Goal: Task Accomplishment & Management: Use online tool/utility

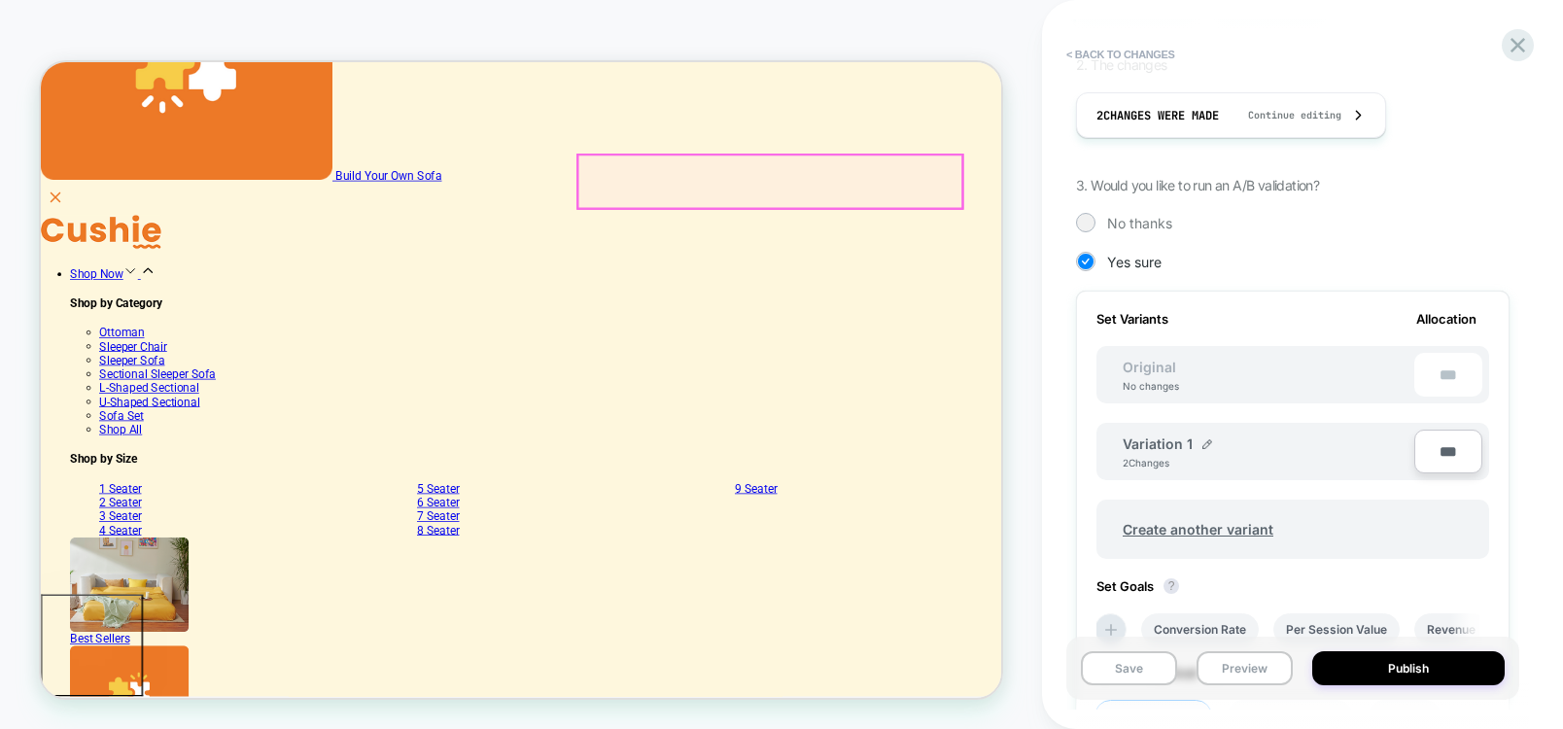
scroll to position [565, 0]
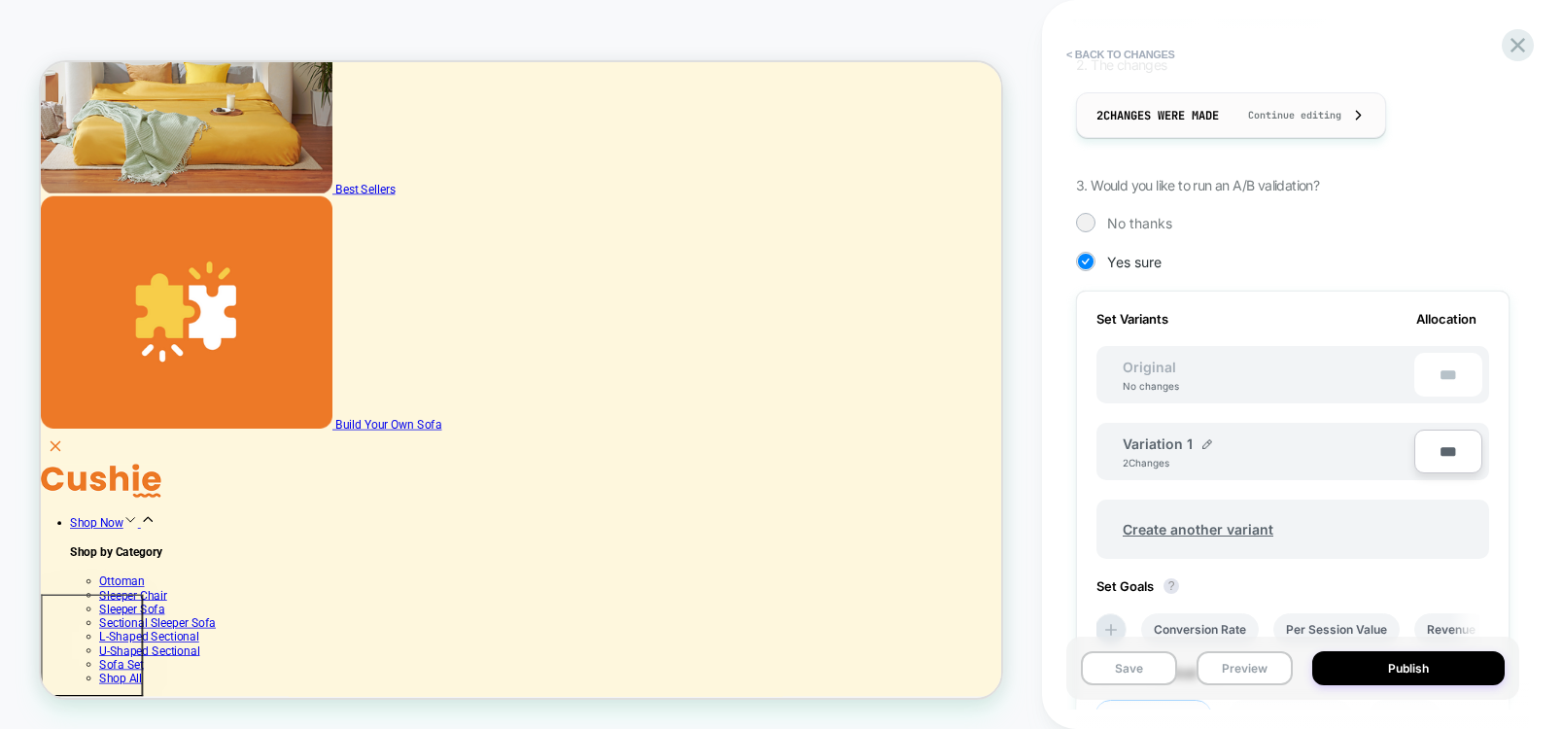
click at [1259, 113] on span "Continue editing" at bounding box center [1284, 115] width 113 height 13
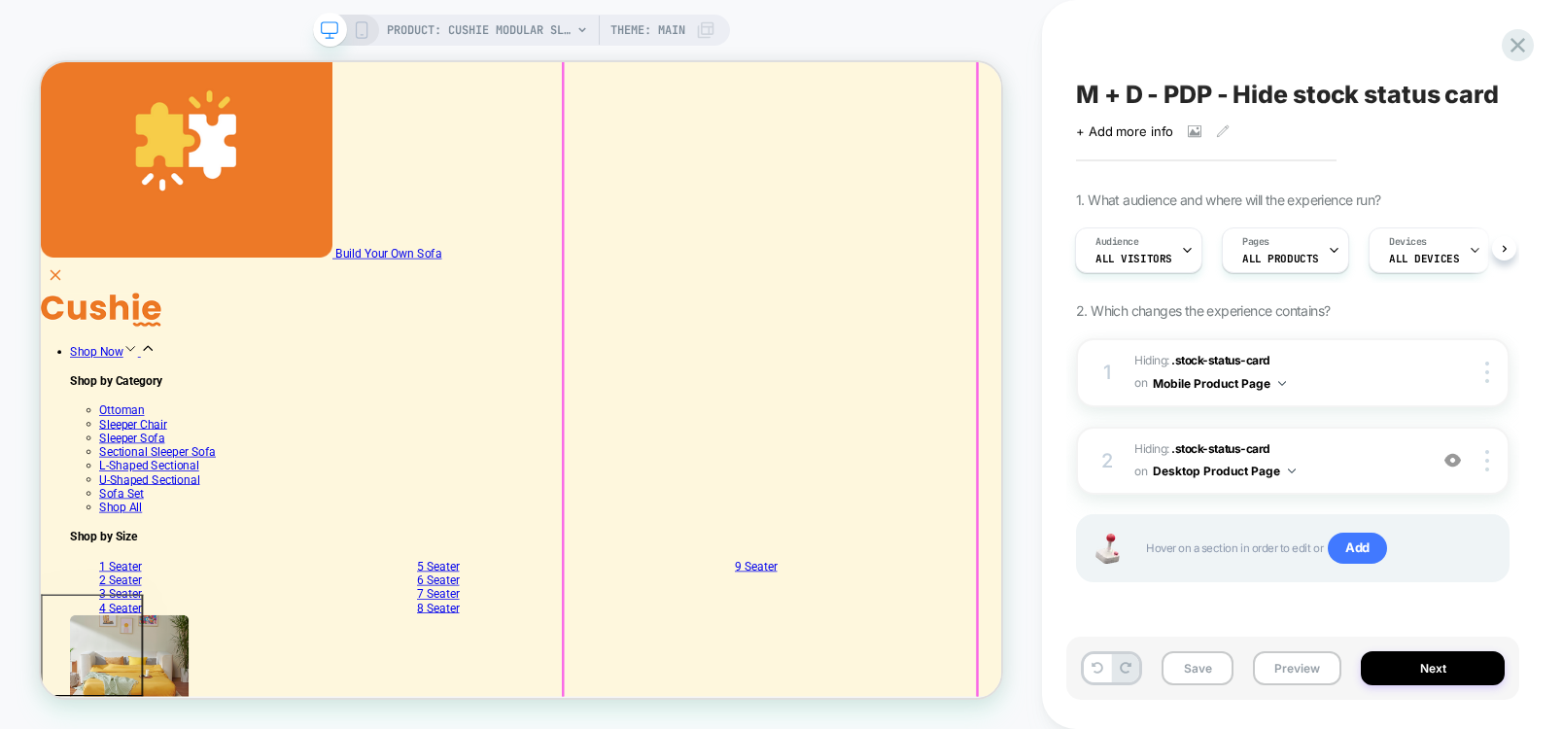
scroll to position [798, 0]
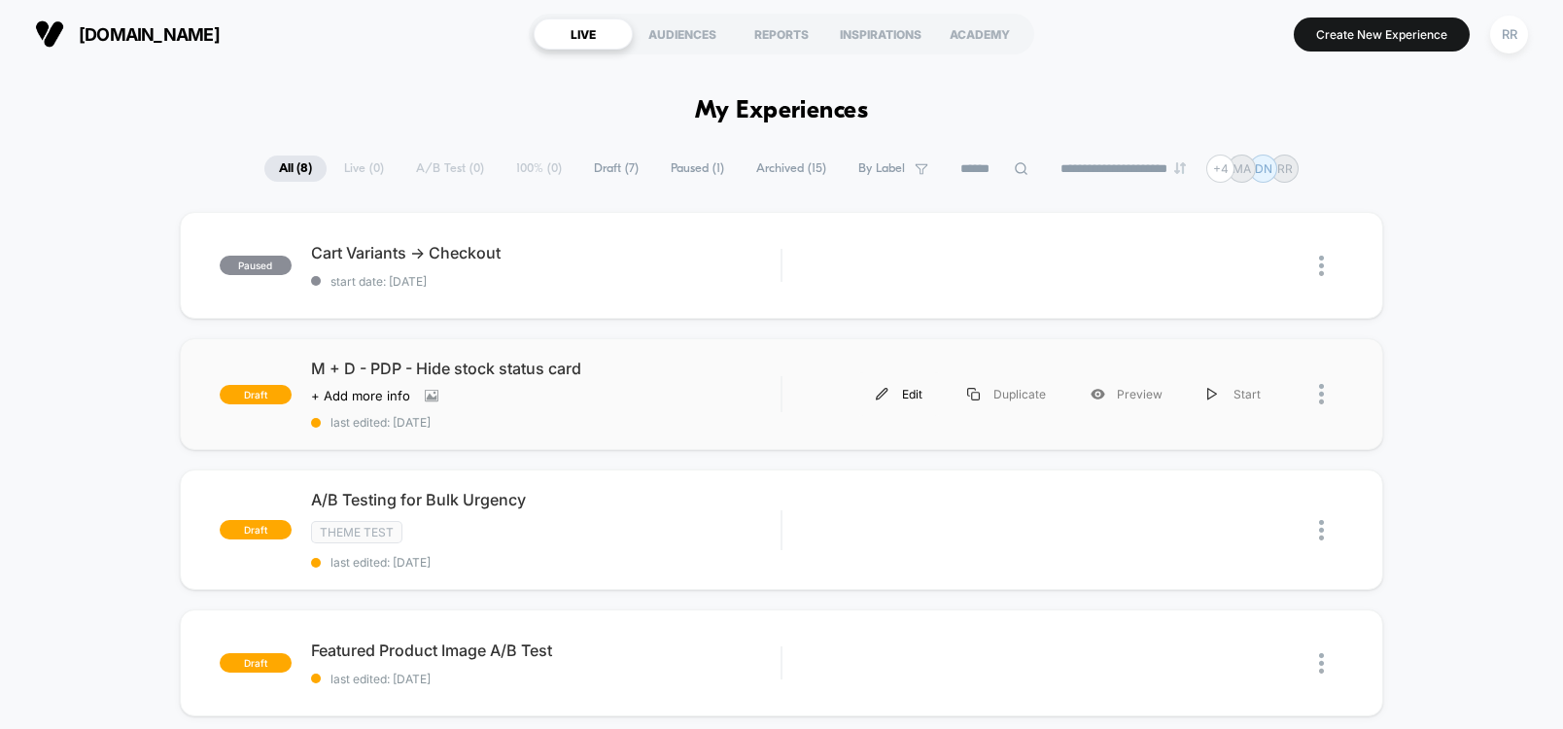
click at [904, 393] on div "Edit" at bounding box center [898, 394] width 91 height 44
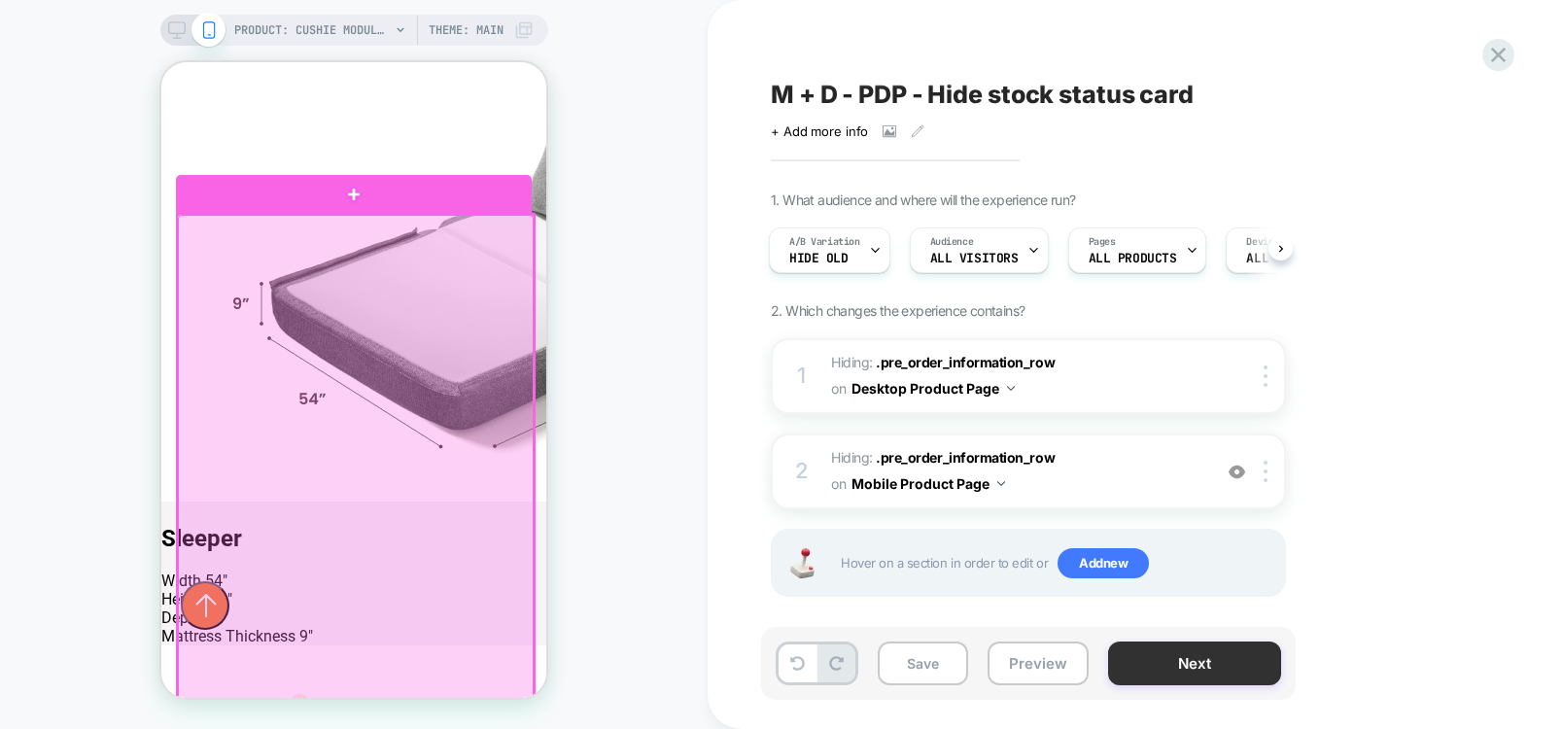
scroll to position [1399, 0]
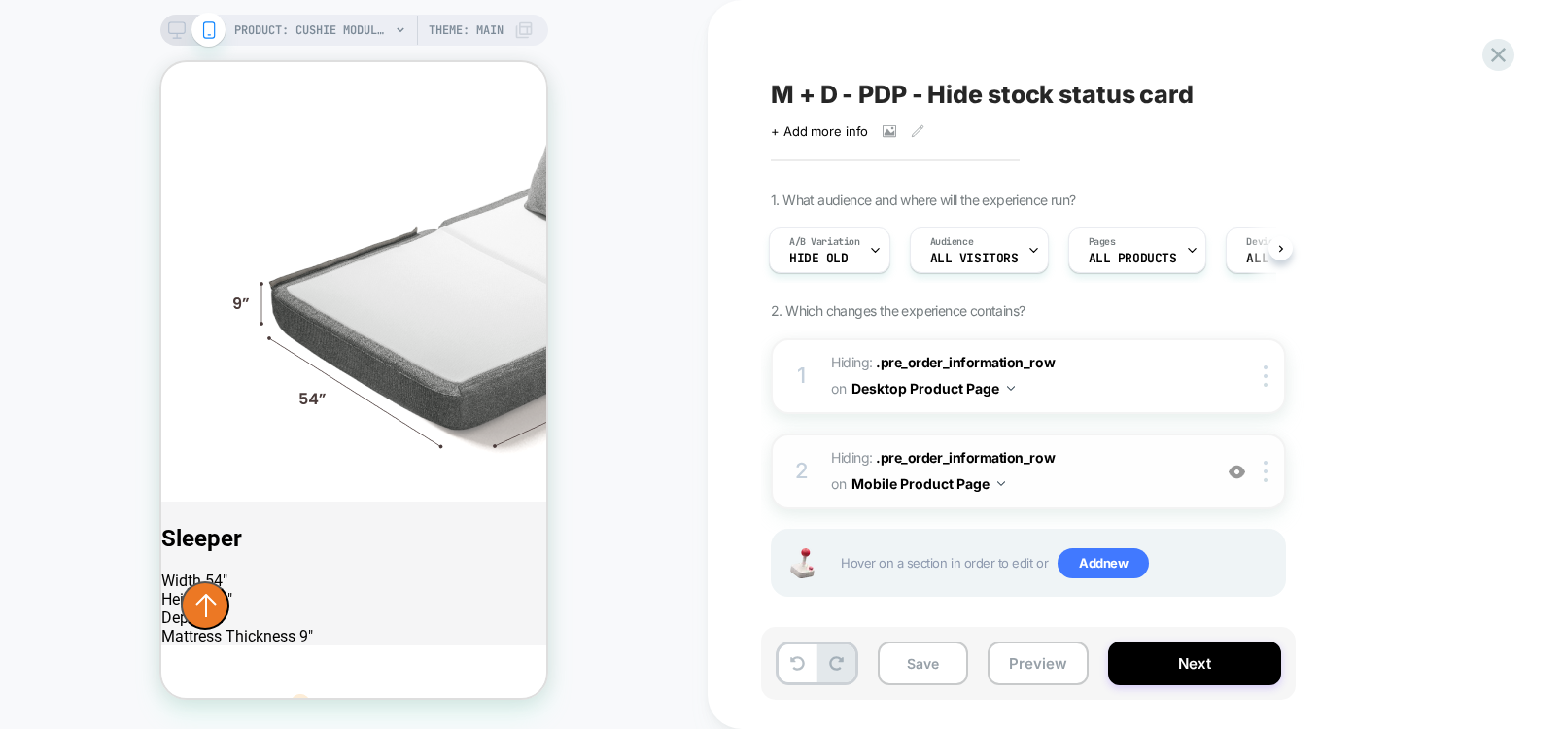
click at [1001, 478] on button "Mobile Product Page" at bounding box center [928, 483] width 154 height 28
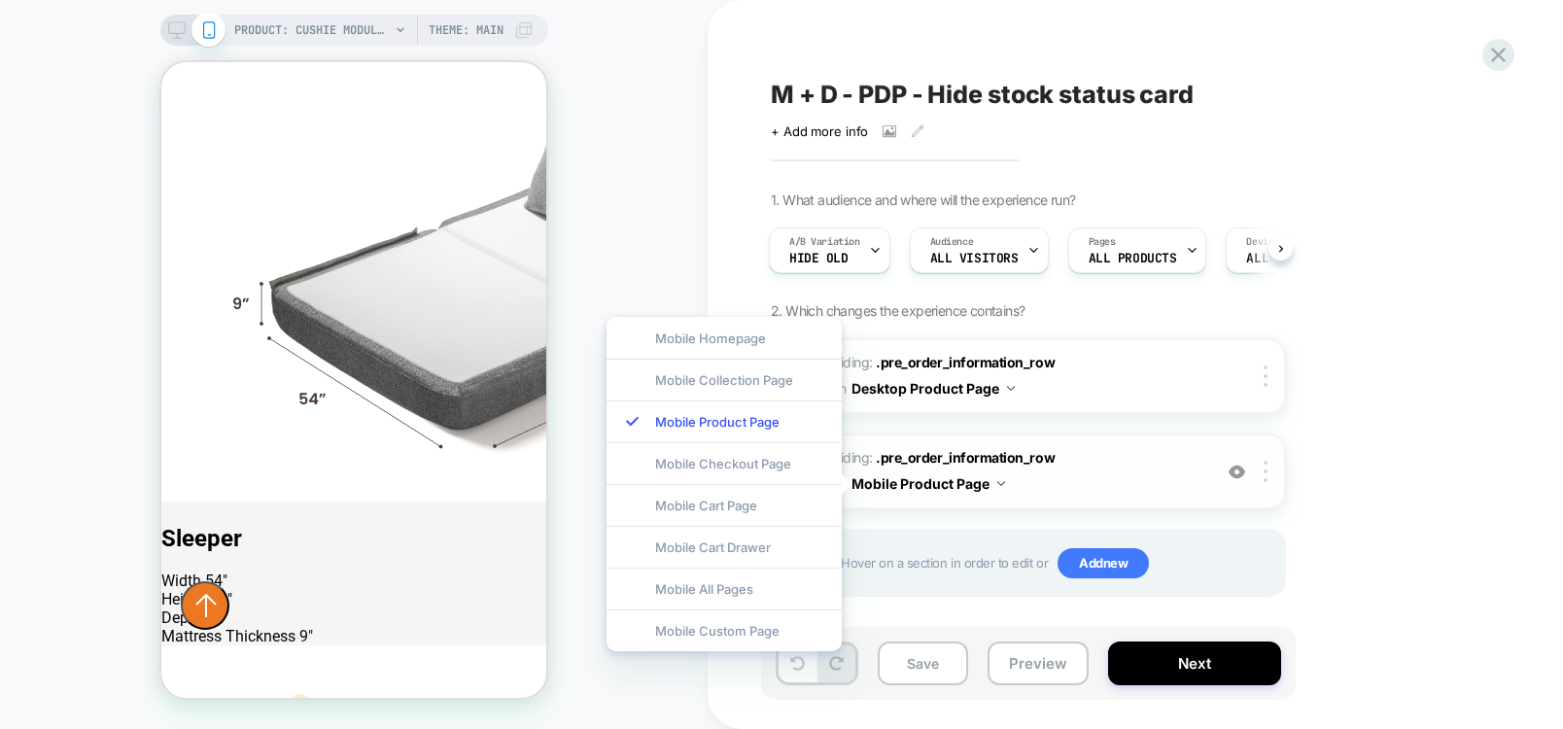
click at [931, 488] on button "Mobile Product Page" at bounding box center [928, 483] width 154 height 28
click at [926, 482] on button "Mobile Product Page" at bounding box center [928, 483] width 154 height 28
click at [979, 464] on span ".pre_order_information_row" at bounding box center [965, 457] width 179 height 17
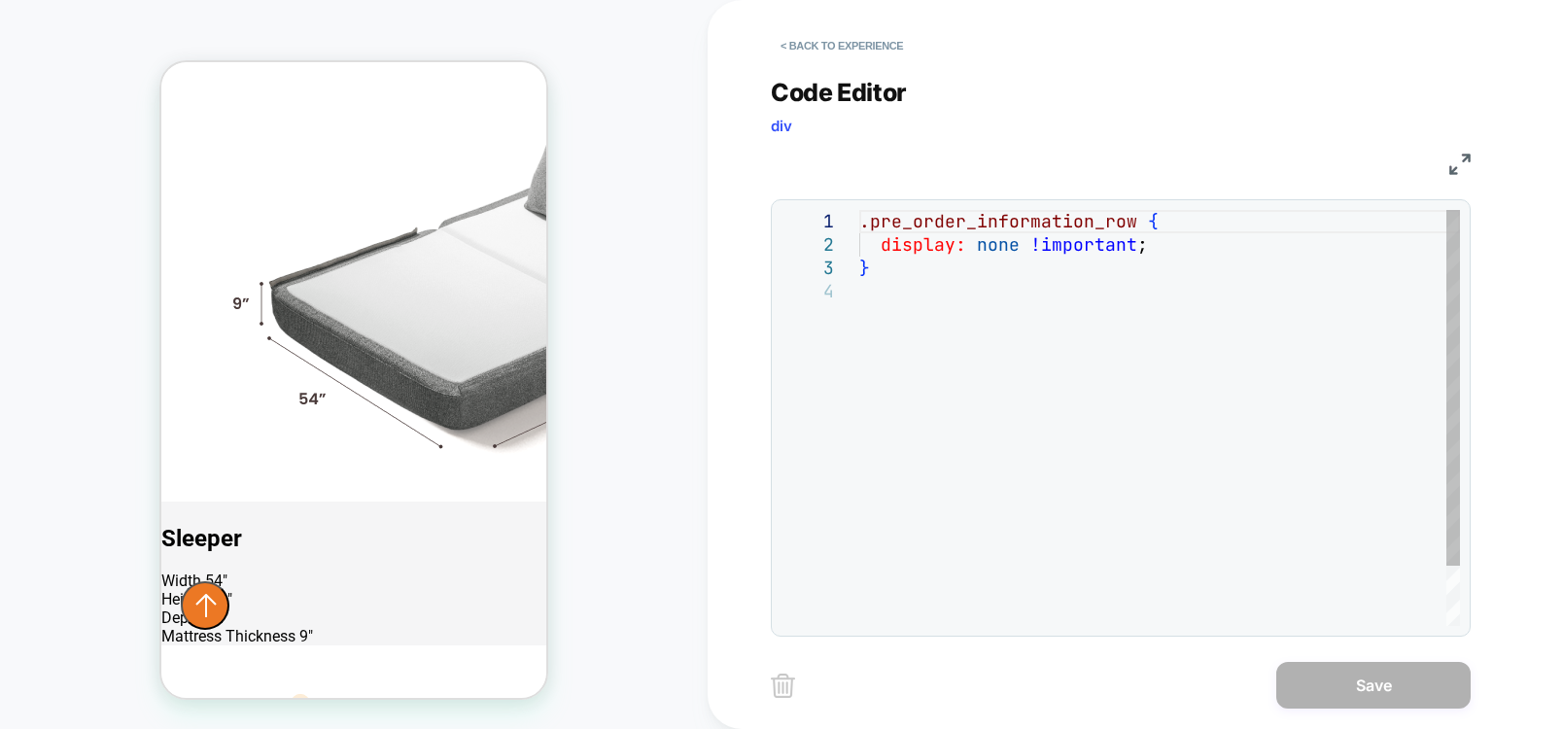
scroll to position [0, 0]
click at [1080, 344] on div ".pre_order_information_row { display: none !important ; }" at bounding box center [1159, 453] width 601 height 486
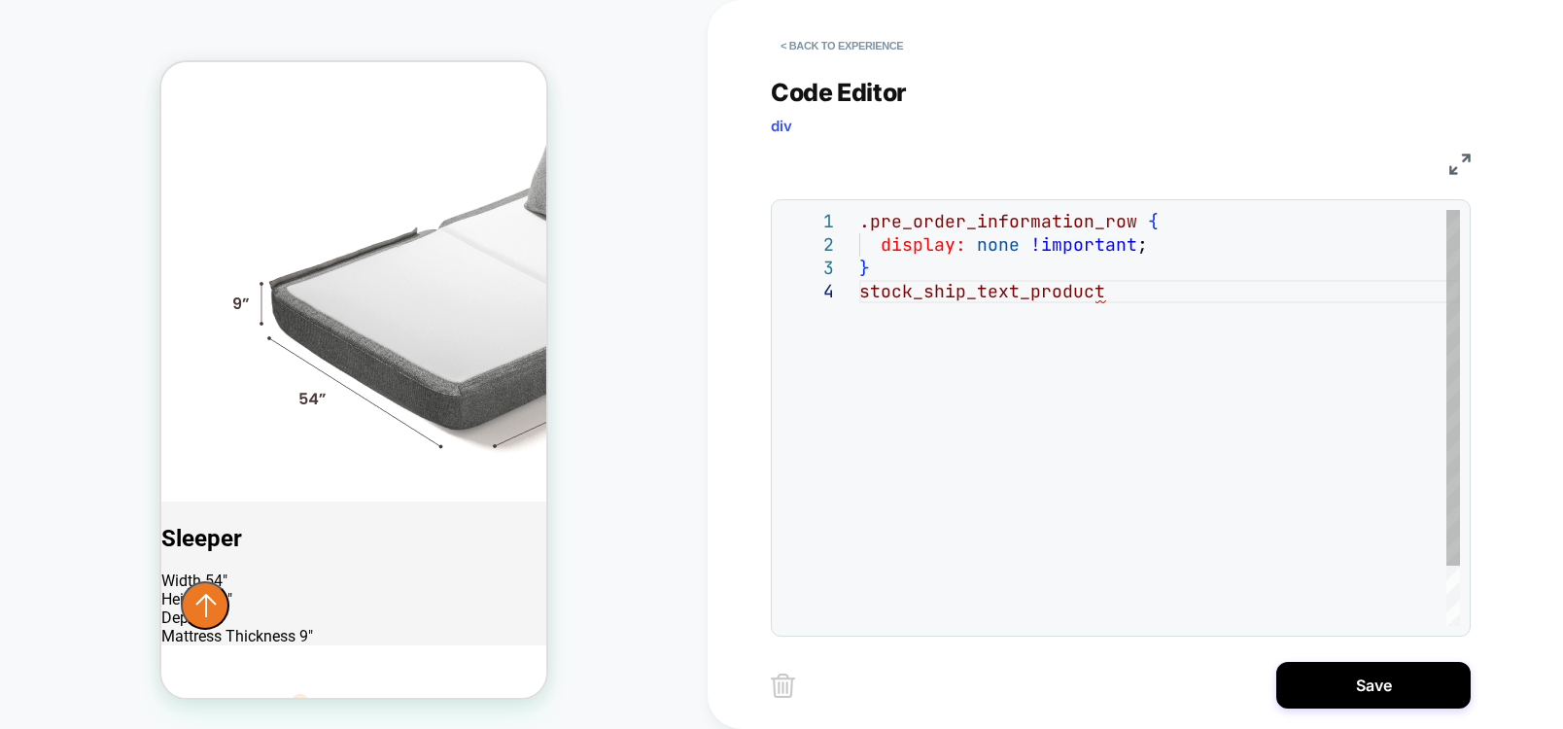
click at [861, 293] on div ".pre_order_information_row { display: none !important ; } stock_ship_text_produ…" at bounding box center [1159, 453] width 601 height 486
click at [1163, 285] on div ".pre_order_information_row { display: none !important ; } .stock_ship_text_prod…" at bounding box center [1159, 453] width 601 height 486
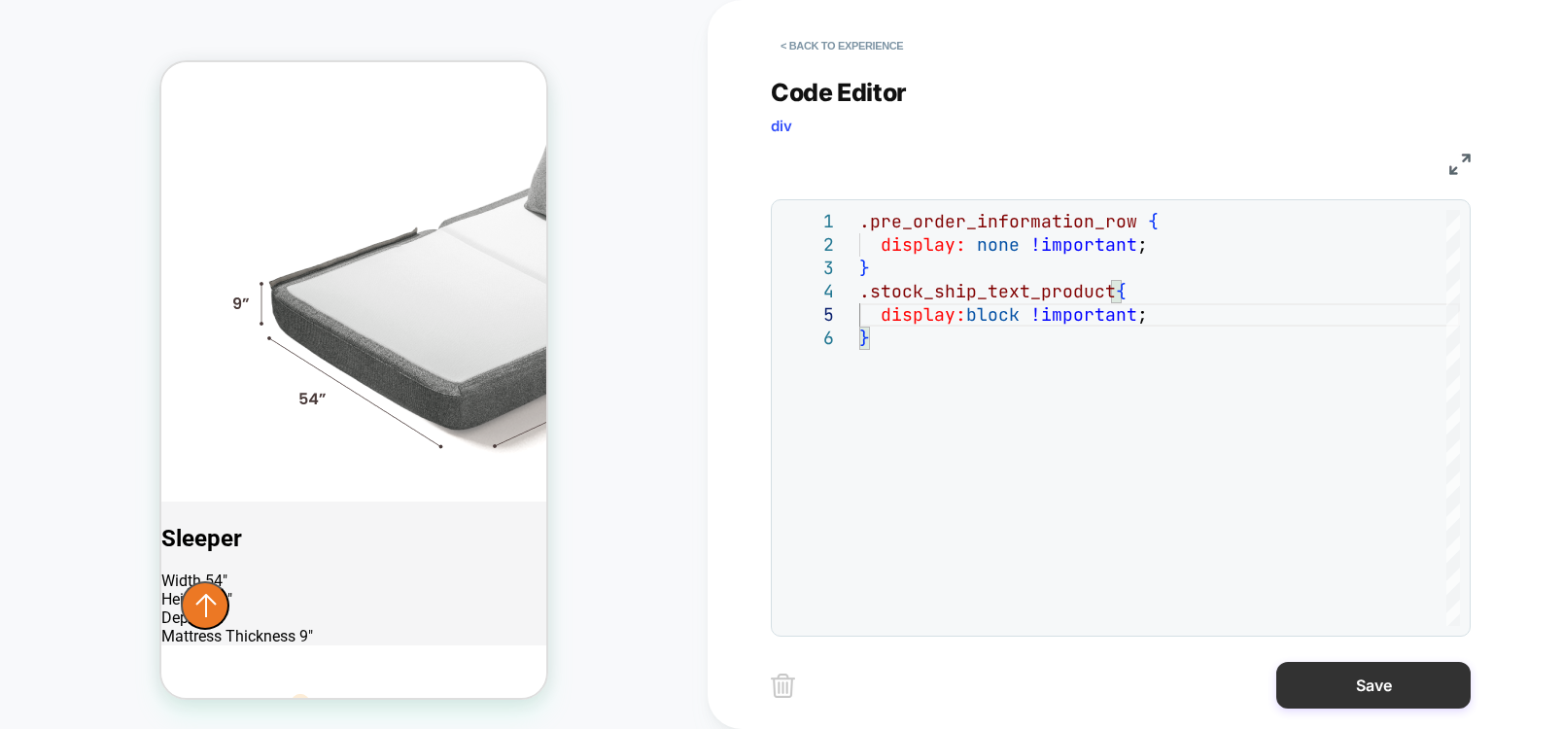
type textarea "**********"
click at [1397, 693] on button "Save" at bounding box center [1373, 685] width 194 height 47
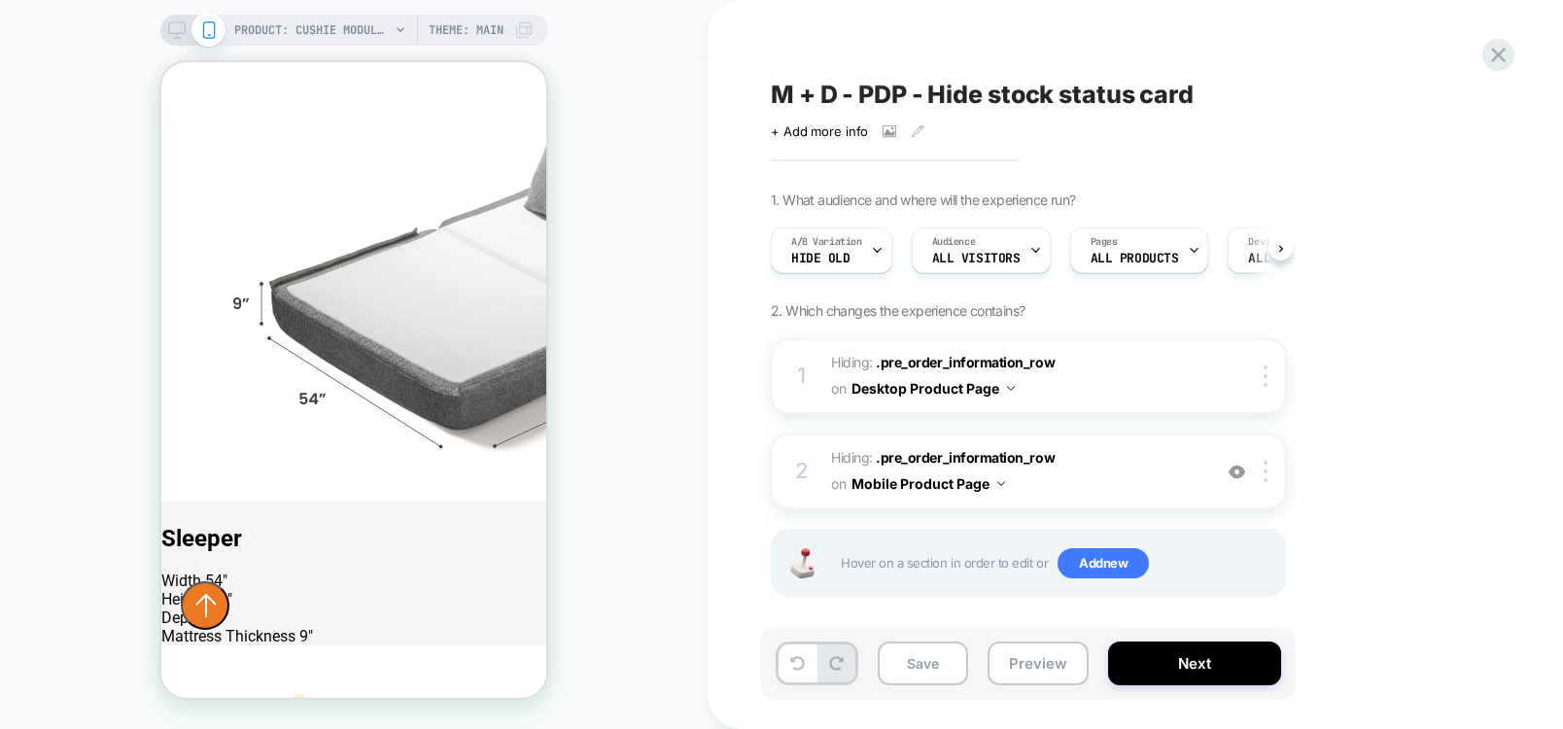
scroll to position [0, 1]
click at [991, 362] on span ".pre_order_information_row" at bounding box center [965, 362] width 179 height 17
click at [942, 452] on span ".pre_order_information_row" at bounding box center [965, 457] width 179 height 17
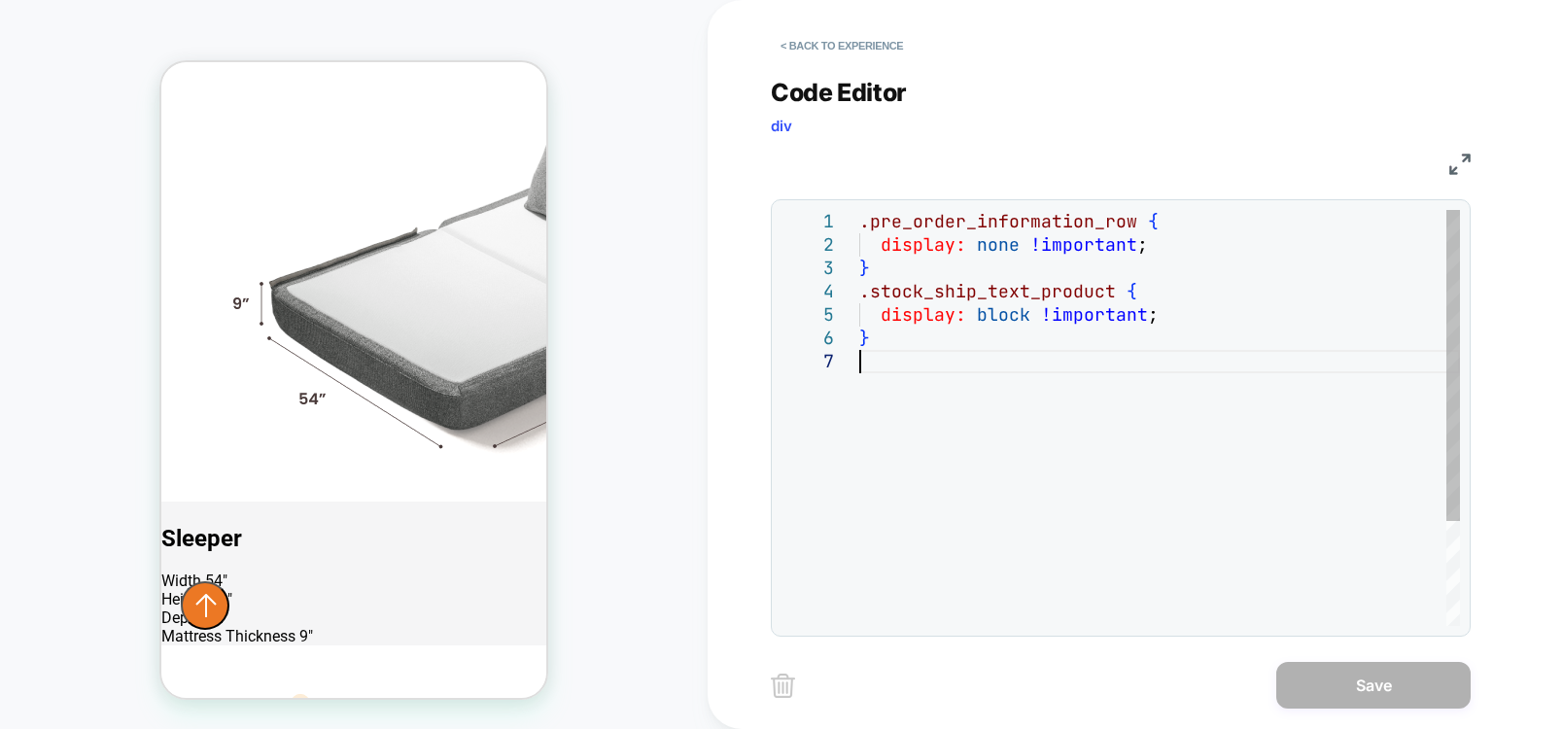
scroll to position [0, 0]
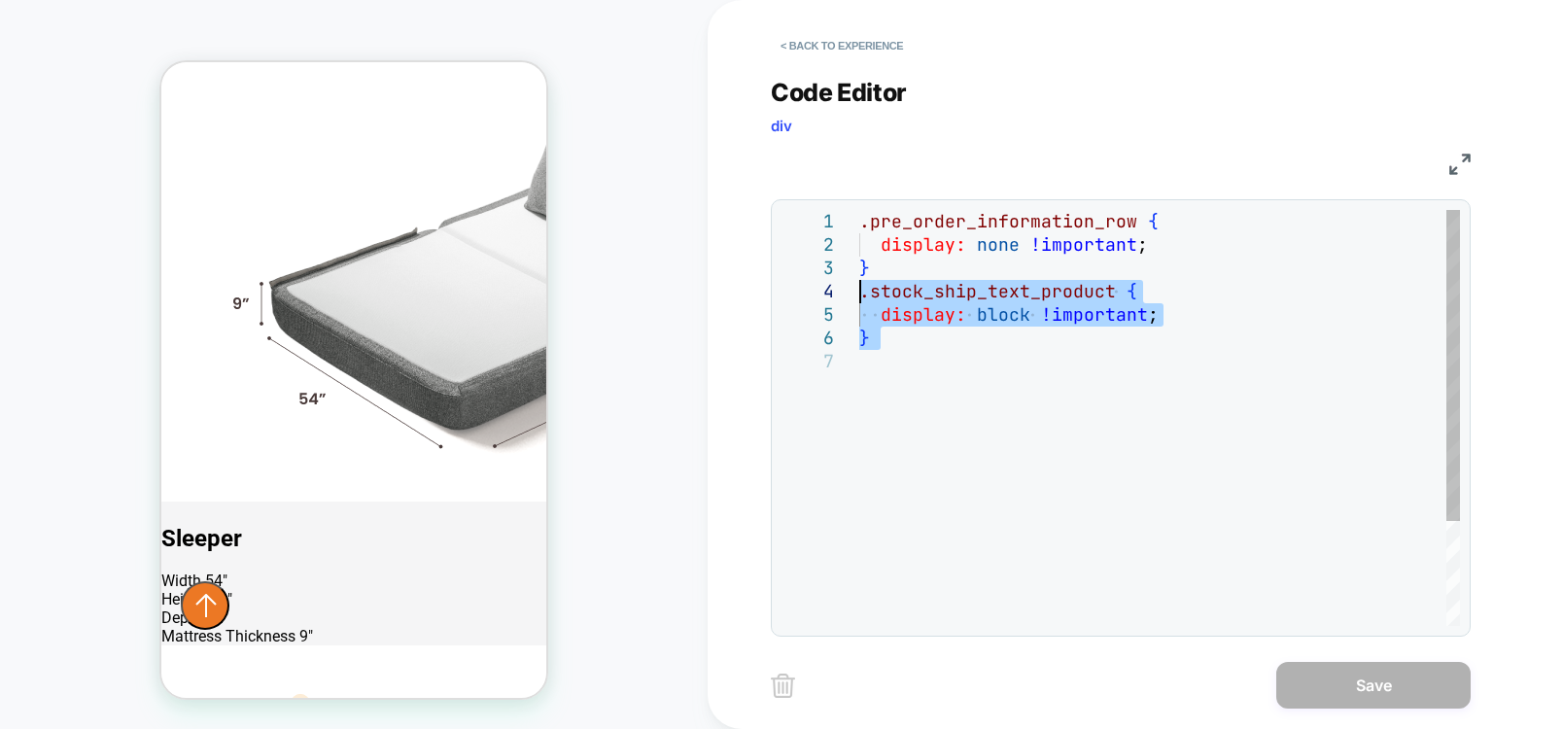
drag, startPoint x: 905, startPoint y: 350, endPoint x: 844, endPoint y: 284, distance: 89.4
click at [859, 284] on div ".pre_order_information_row { display: none !important ; } .stock_ship_text_prod…" at bounding box center [1159, 488] width 601 height 556
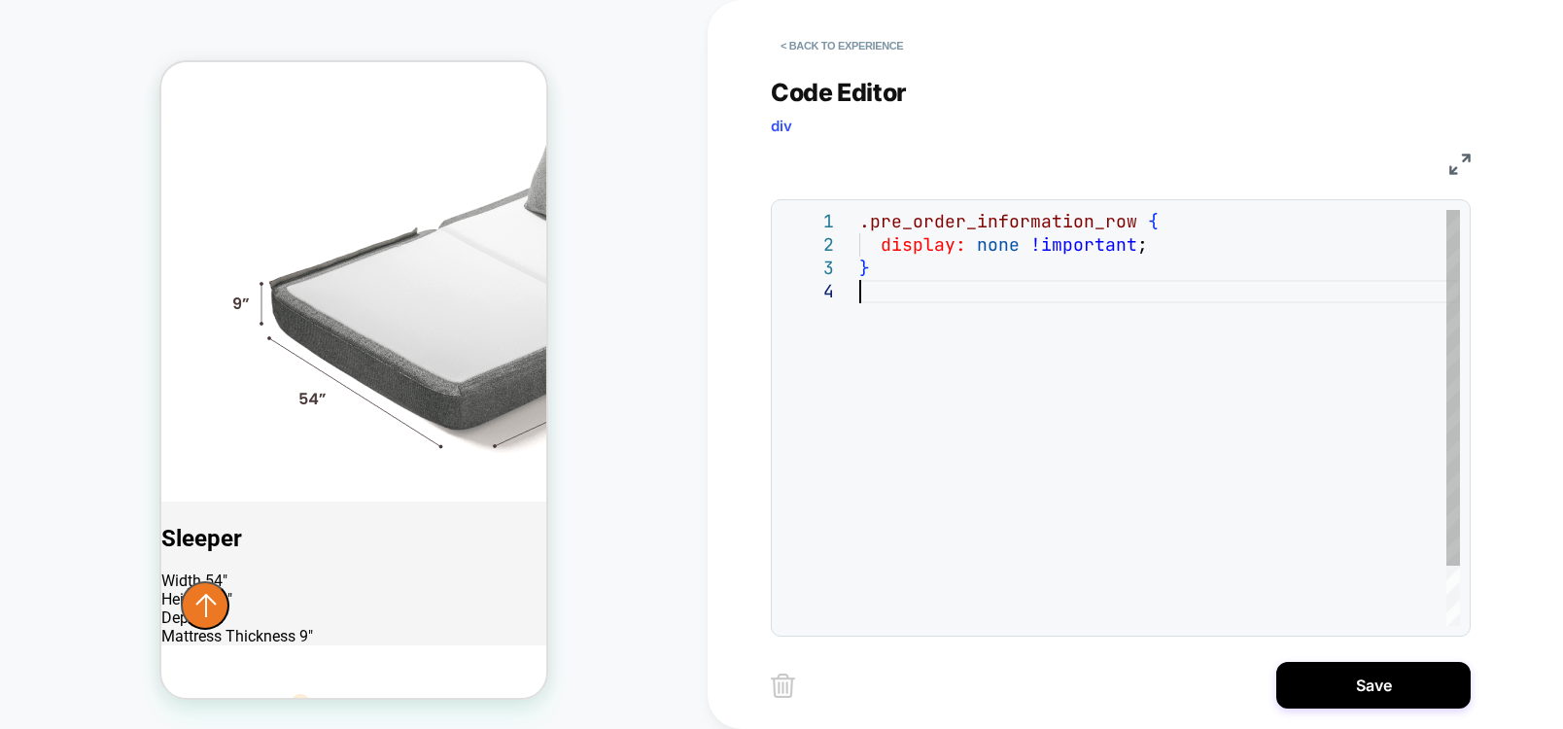
type textarea "**********"
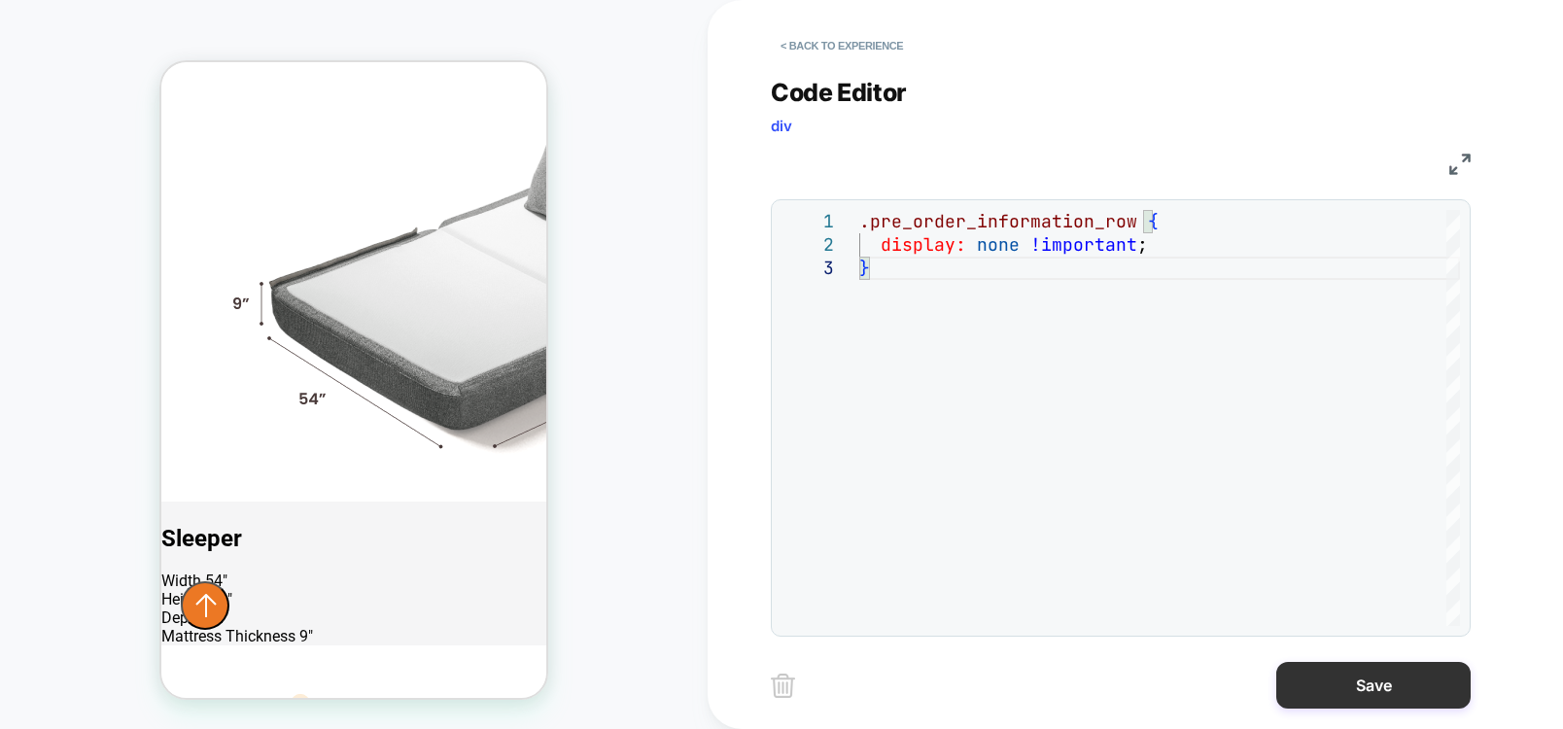
click at [1391, 697] on button "Save" at bounding box center [1373, 685] width 194 height 47
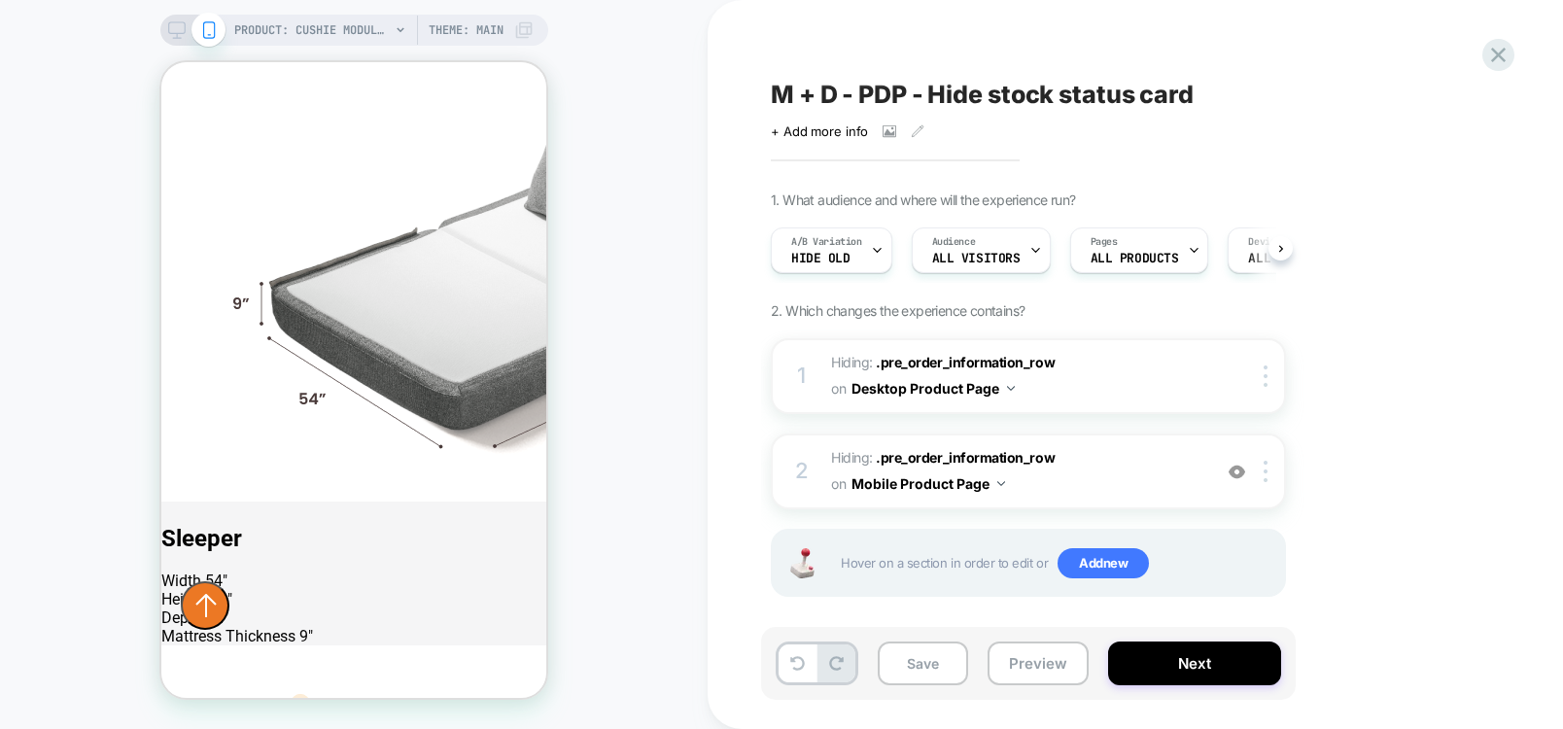
scroll to position [0, 1]
click at [981, 454] on span ".pre_order_information_row" at bounding box center [965, 457] width 179 height 17
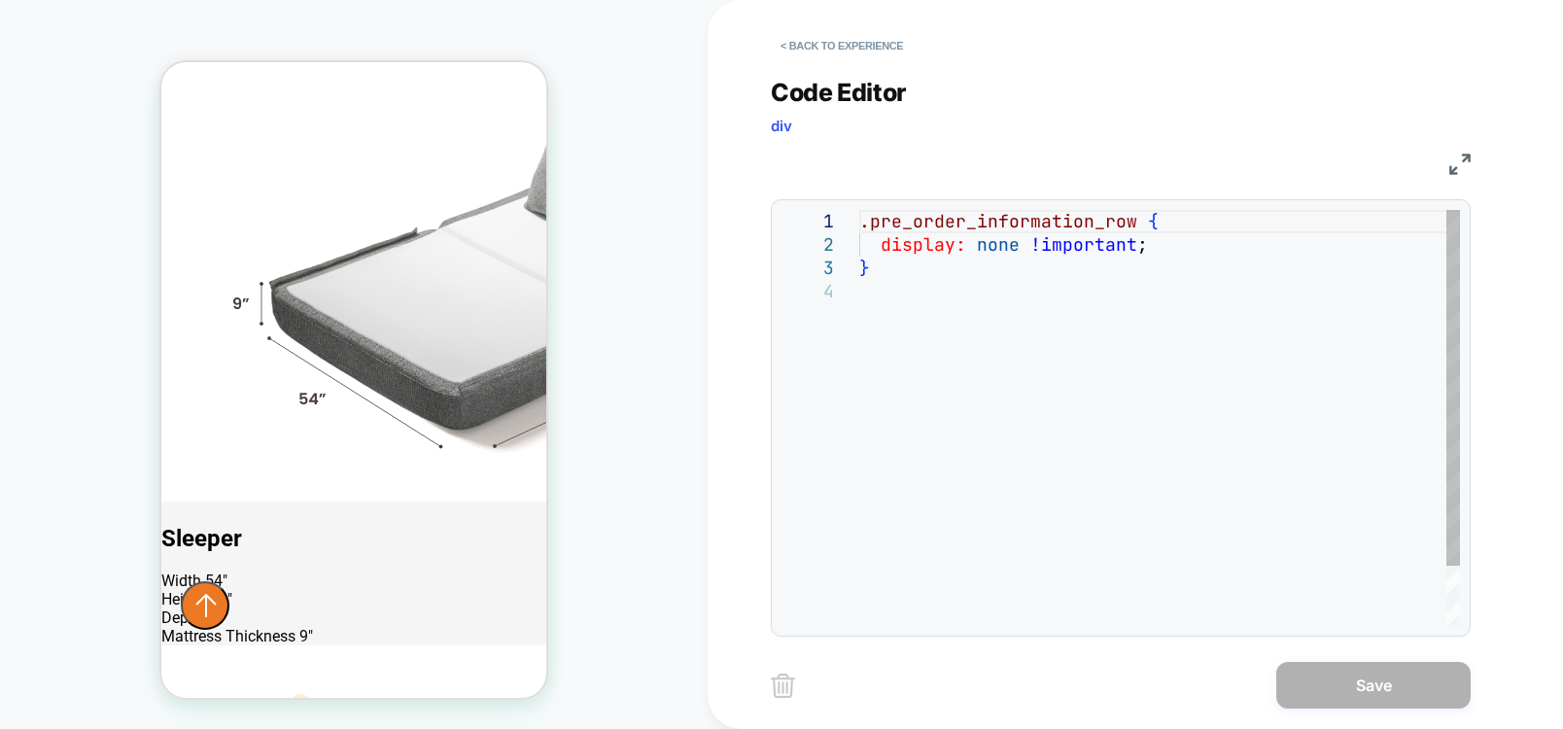
scroll to position [0, 0]
click at [895, 311] on div ".pre_order_information_row { display: none !important ; }" at bounding box center [1159, 453] width 601 height 486
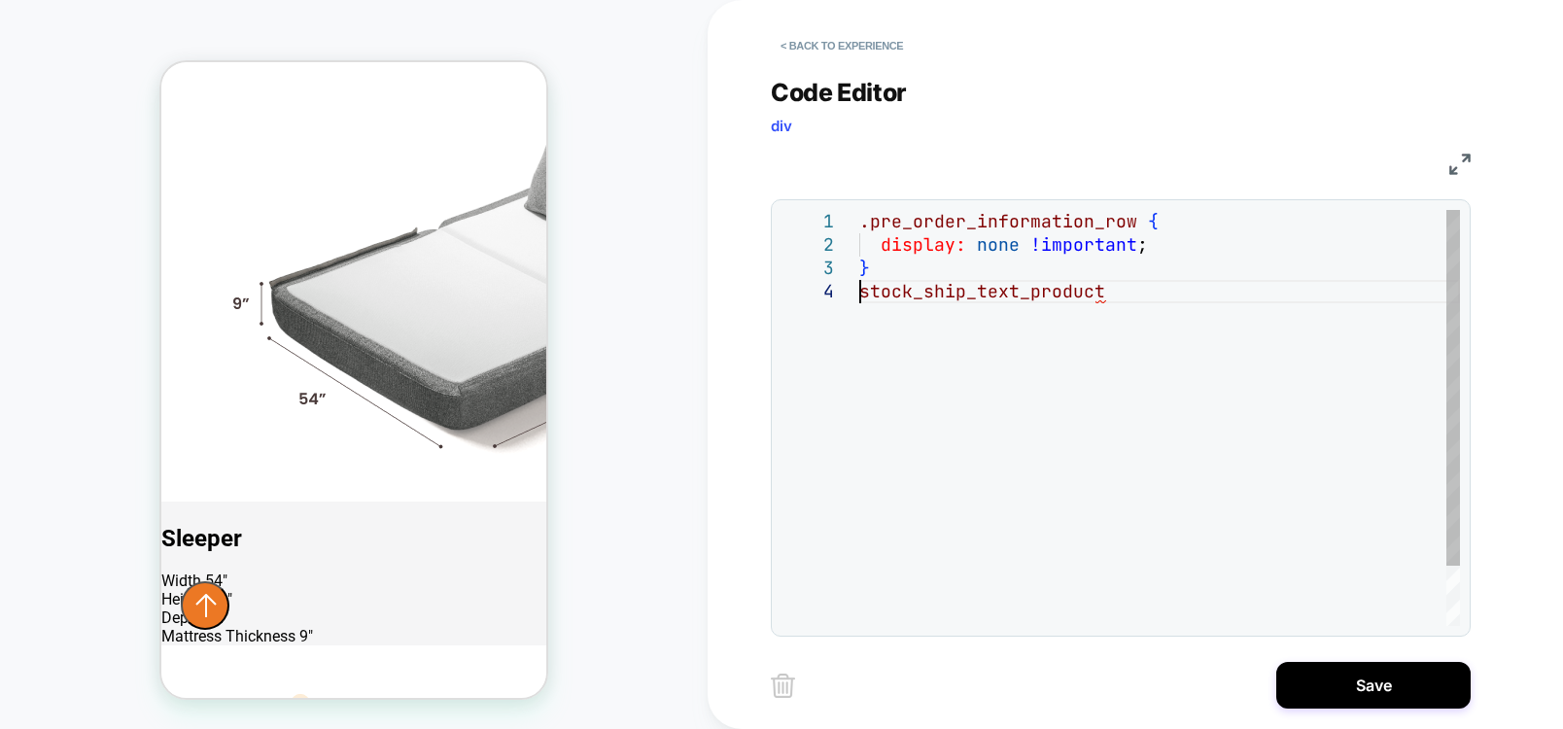
click at [860, 282] on div ".pre_order_information_row { display: none !important ; } stock_ship_text_produ…" at bounding box center [1159, 453] width 601 height 486
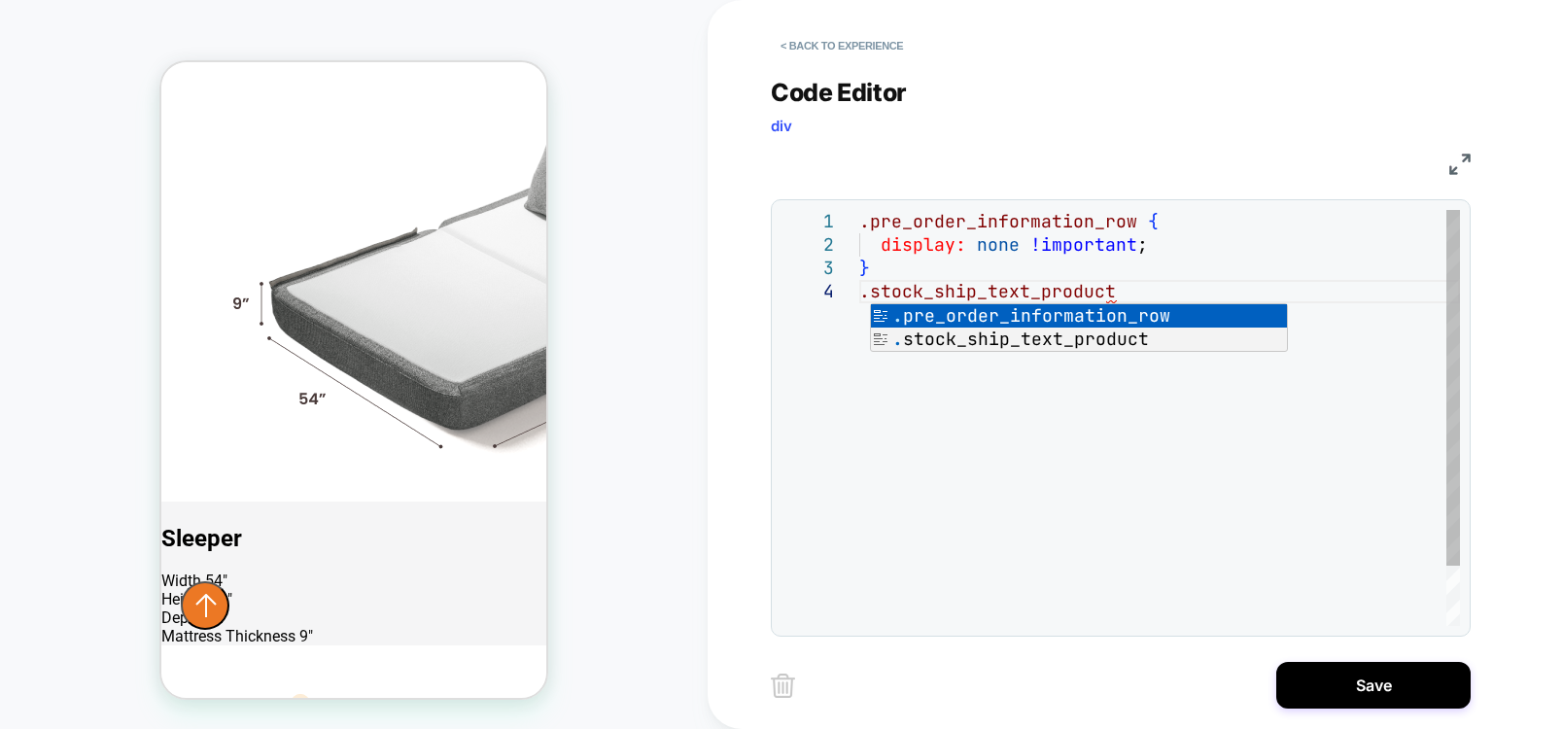
click at [1208, 288] on div ".pre_order_information_row { display: none !important ; } .stock_ship_text_prod…" at bounding box center [1159, 453] width 601 height 486
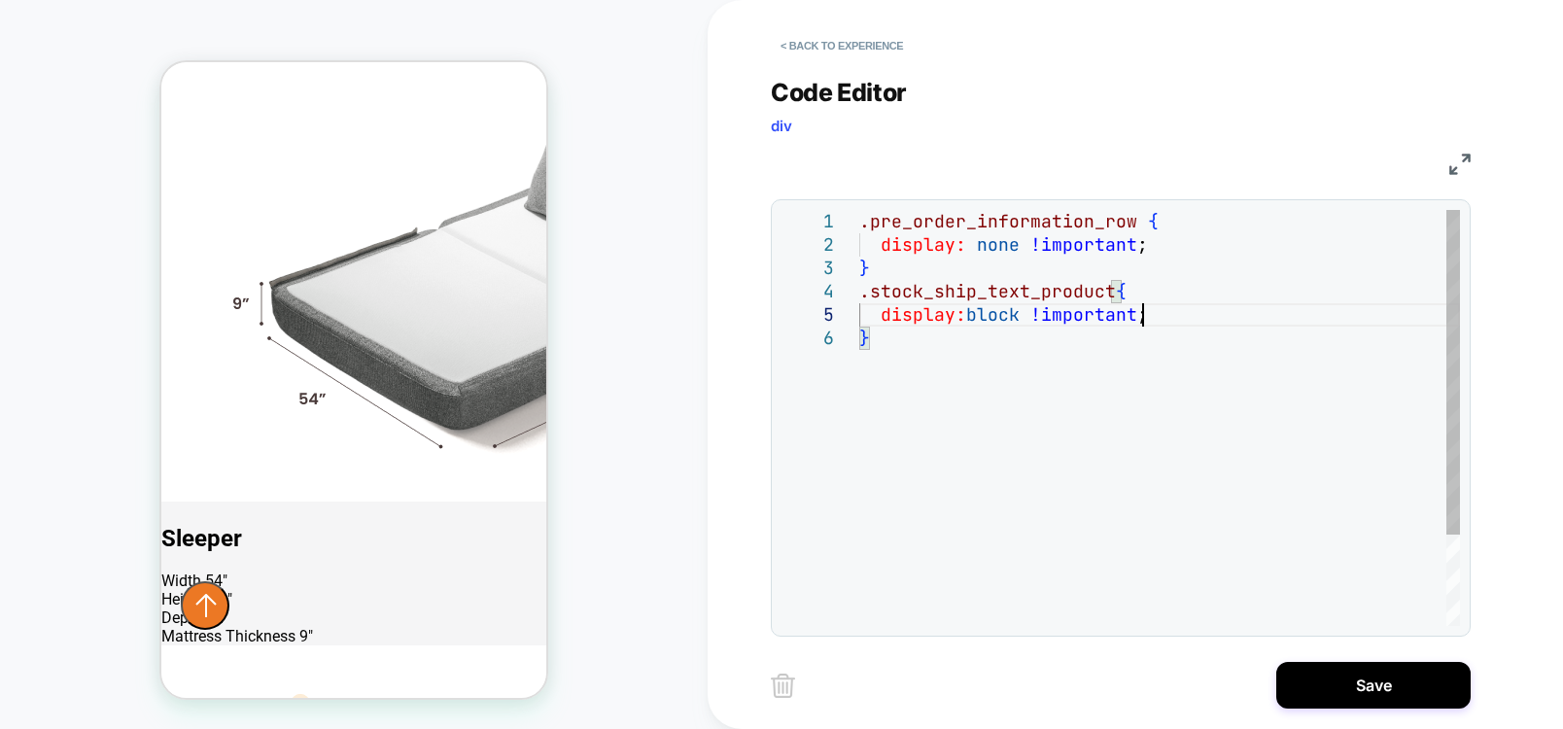
scroll to position [93, 282]
type textarea "**********"
click at [663, 269] on div "PRODUCT: Cushie Modular Sleeper Sofa PRODUCT: Cushie Modular Sleeper Sofa Theme…" at bounding box center [353, 364] width 707 height 690
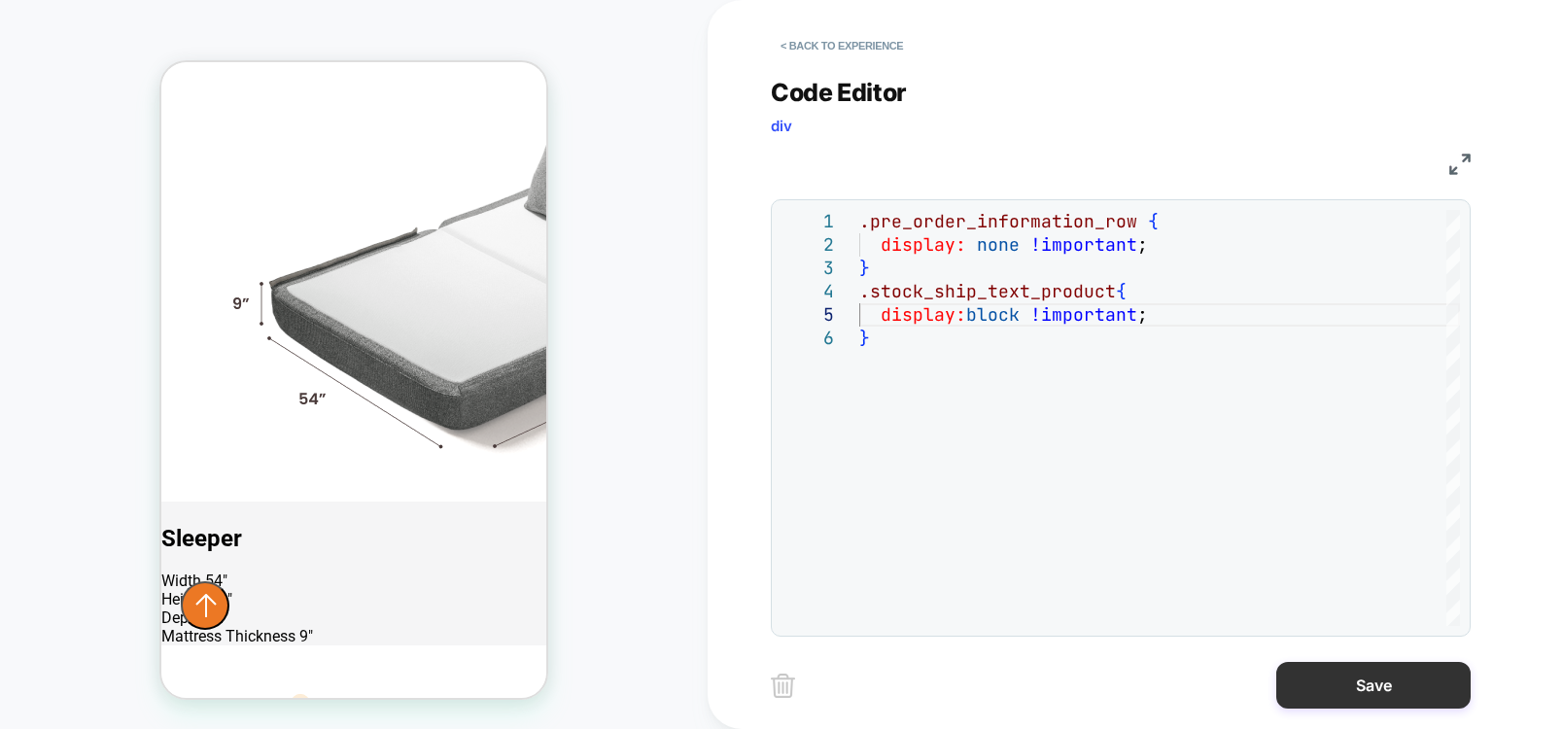
click at [1333, 683] on button "Save" at bounding box center [1373, 685] width 194 height 47
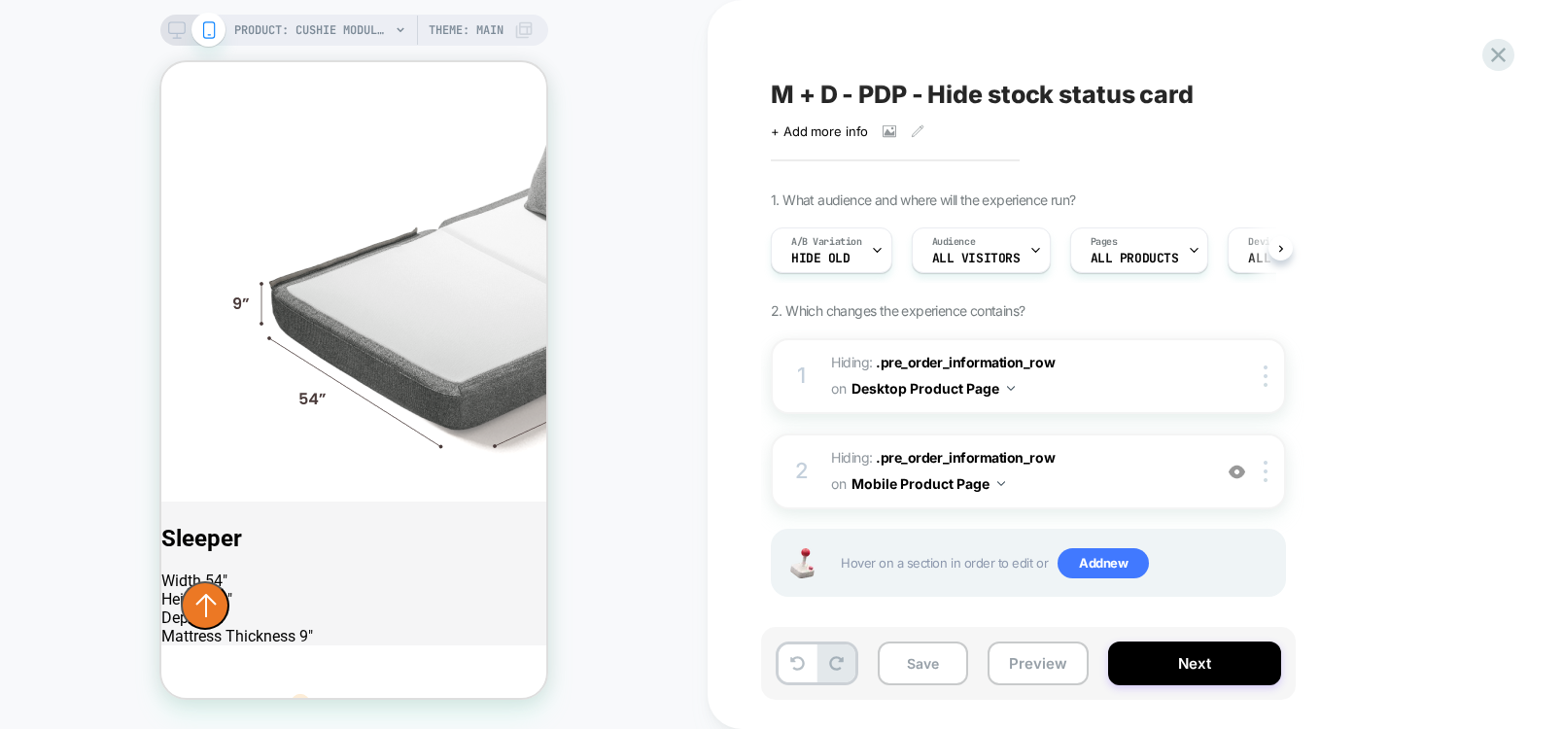
scroll to position [0, 1]
click at [1161, 668] on button "Next" at bounding box center [1194, 663] width 173 height 44
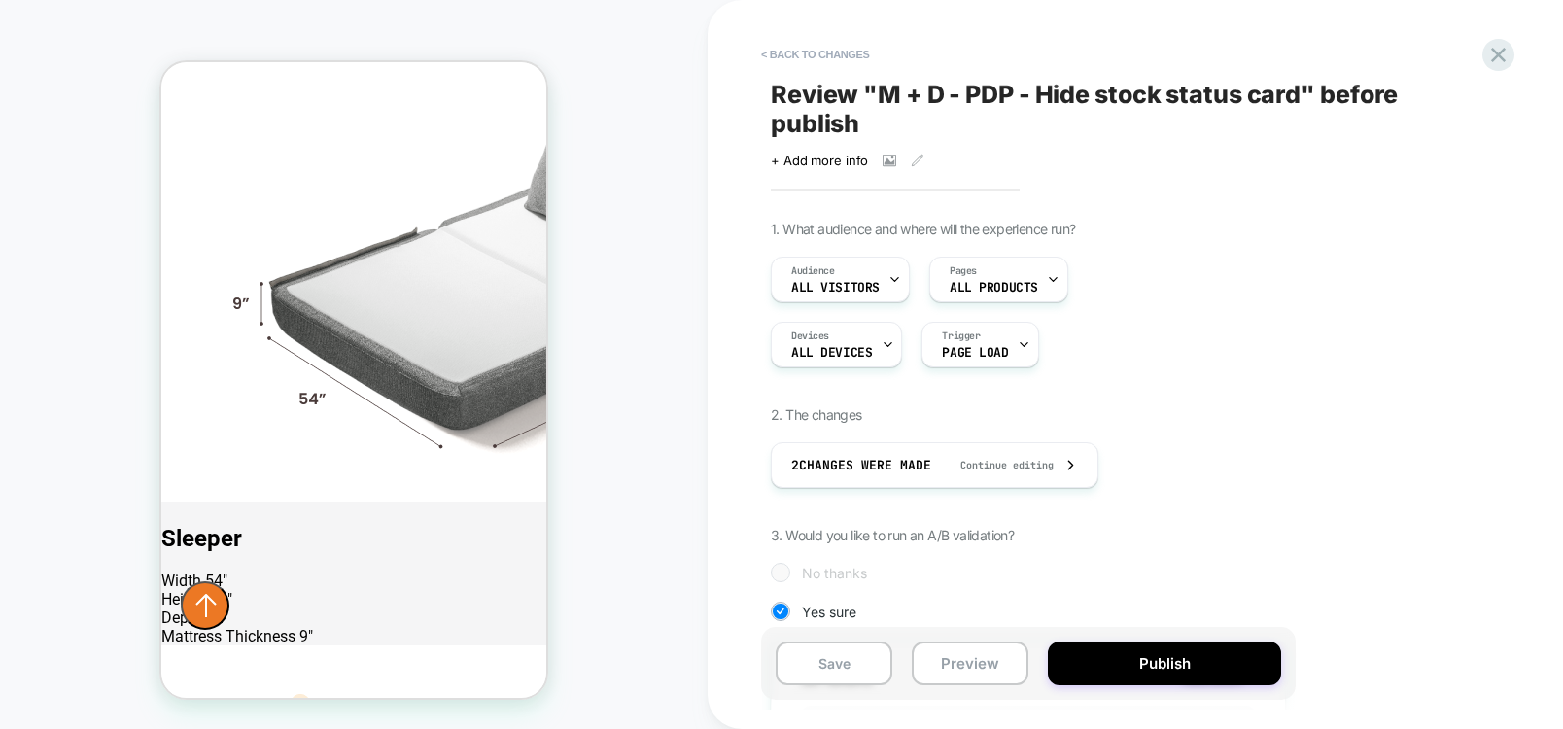
scroll to position [0, 2]
click at [805, 674] on button "Save" at bounding box center [833, 663] width 117 height 44
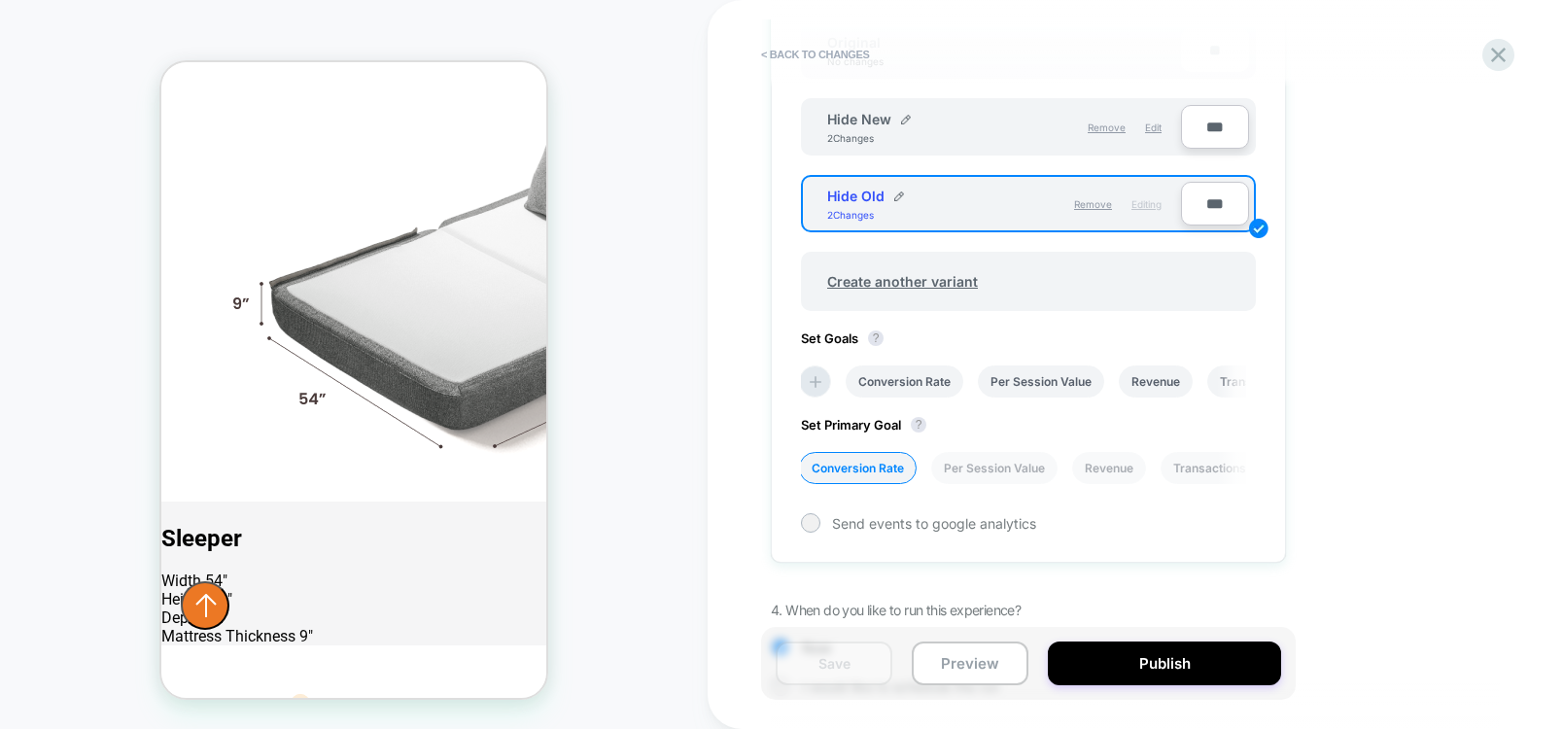
scroll to position [700, 0]
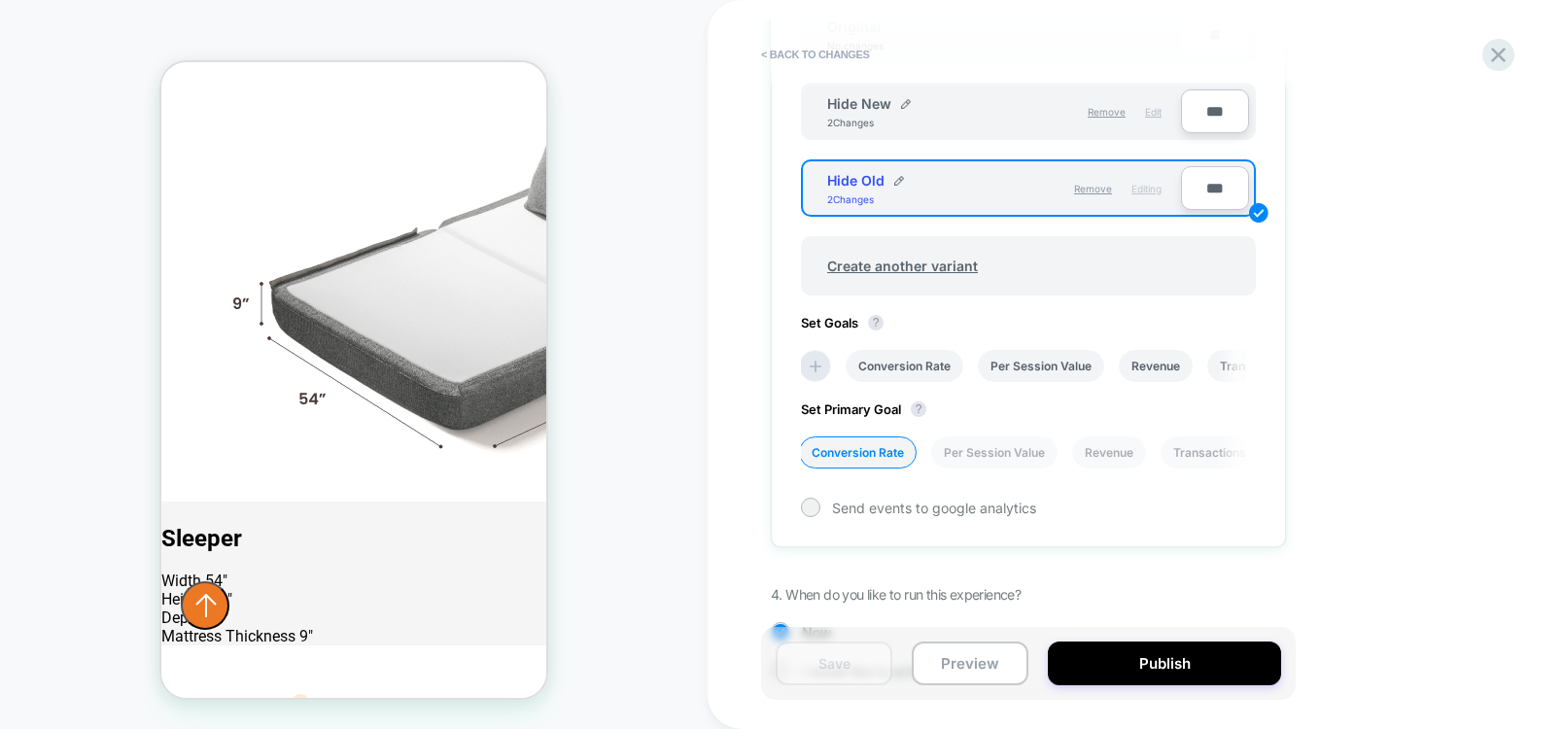
click at [1151, 117] on span "Edit" at bounding box center [1153, 112] width 17 height 12
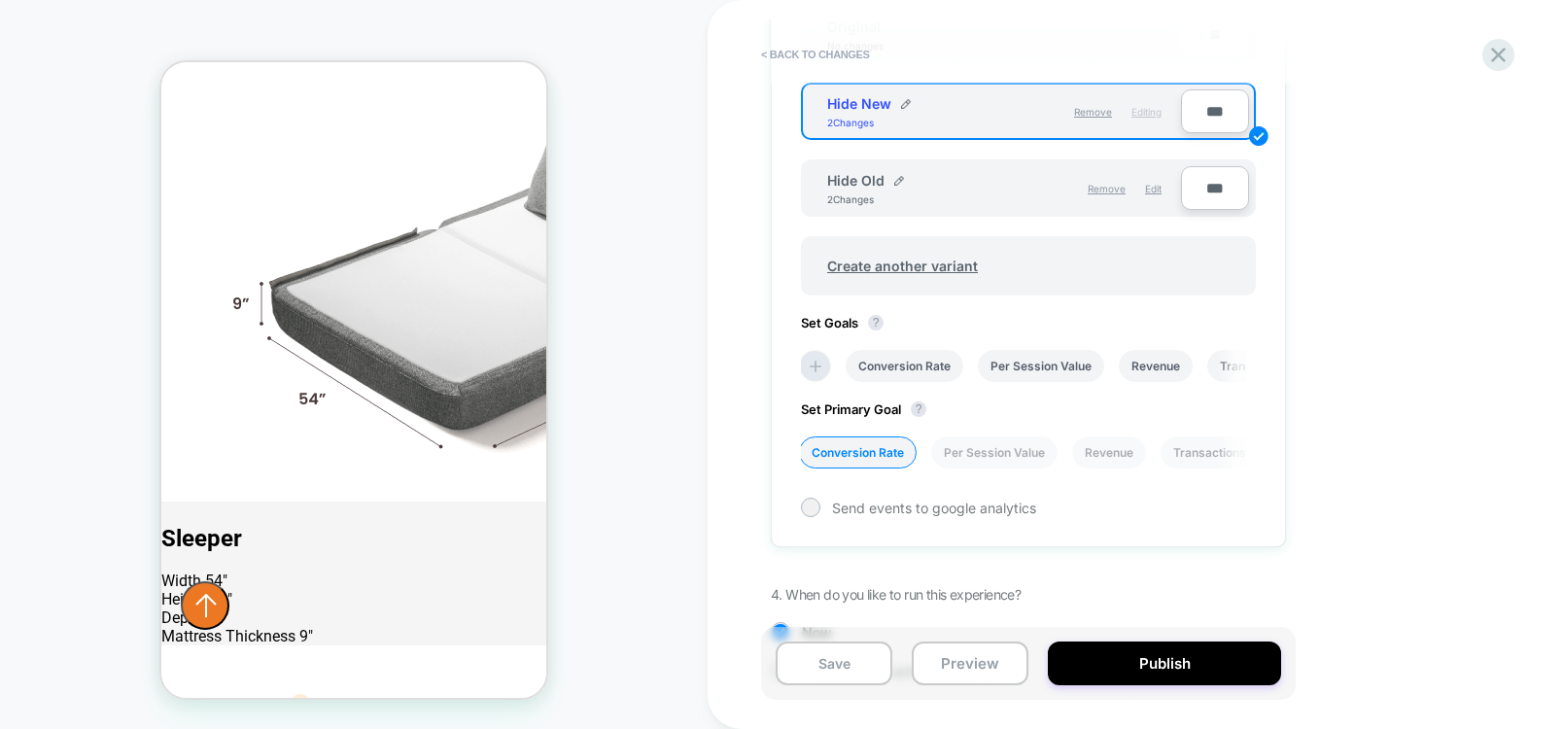
click at [1143, 188] on div "Remove Edit" at bounding box center [1087, 188] width 167 height 33
click at [1155, 193] on span "Edit" at bounding box center [1153, 189] width 17 height 12
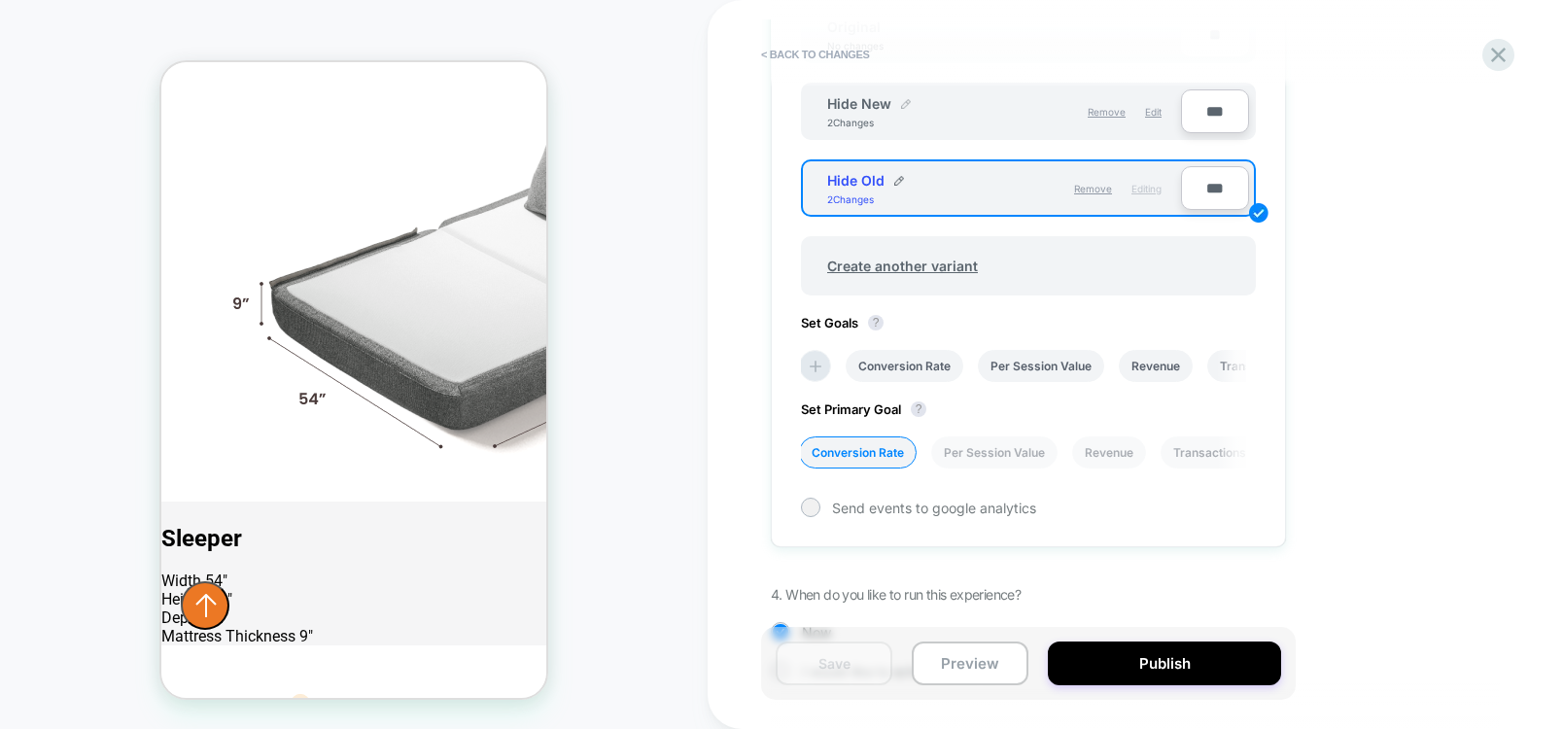
click at [905, 109] on div at bounding box center [906, 105] width 10 height 12
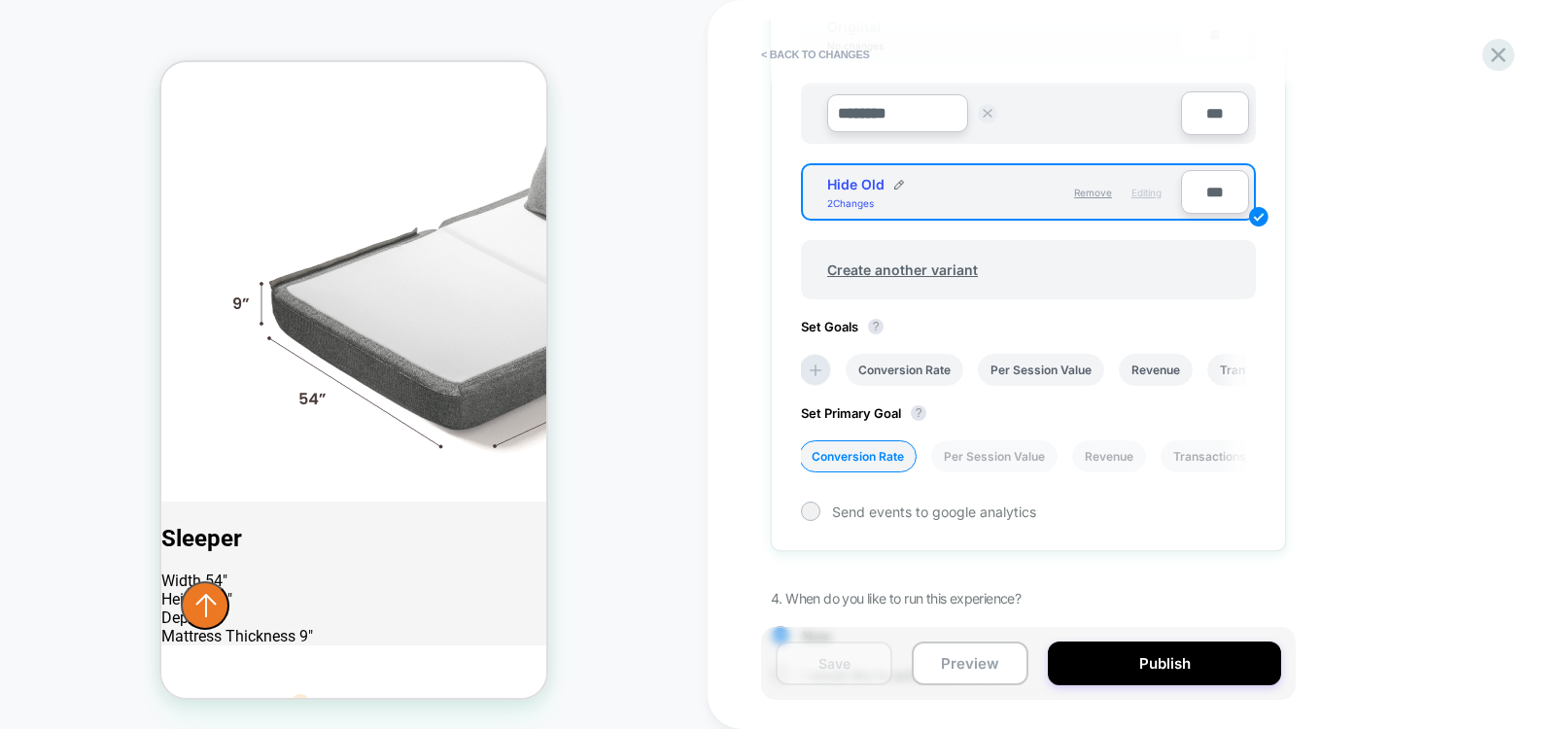
click at [979, 119] on button at bounding box center [987, 113] width 19 height 19
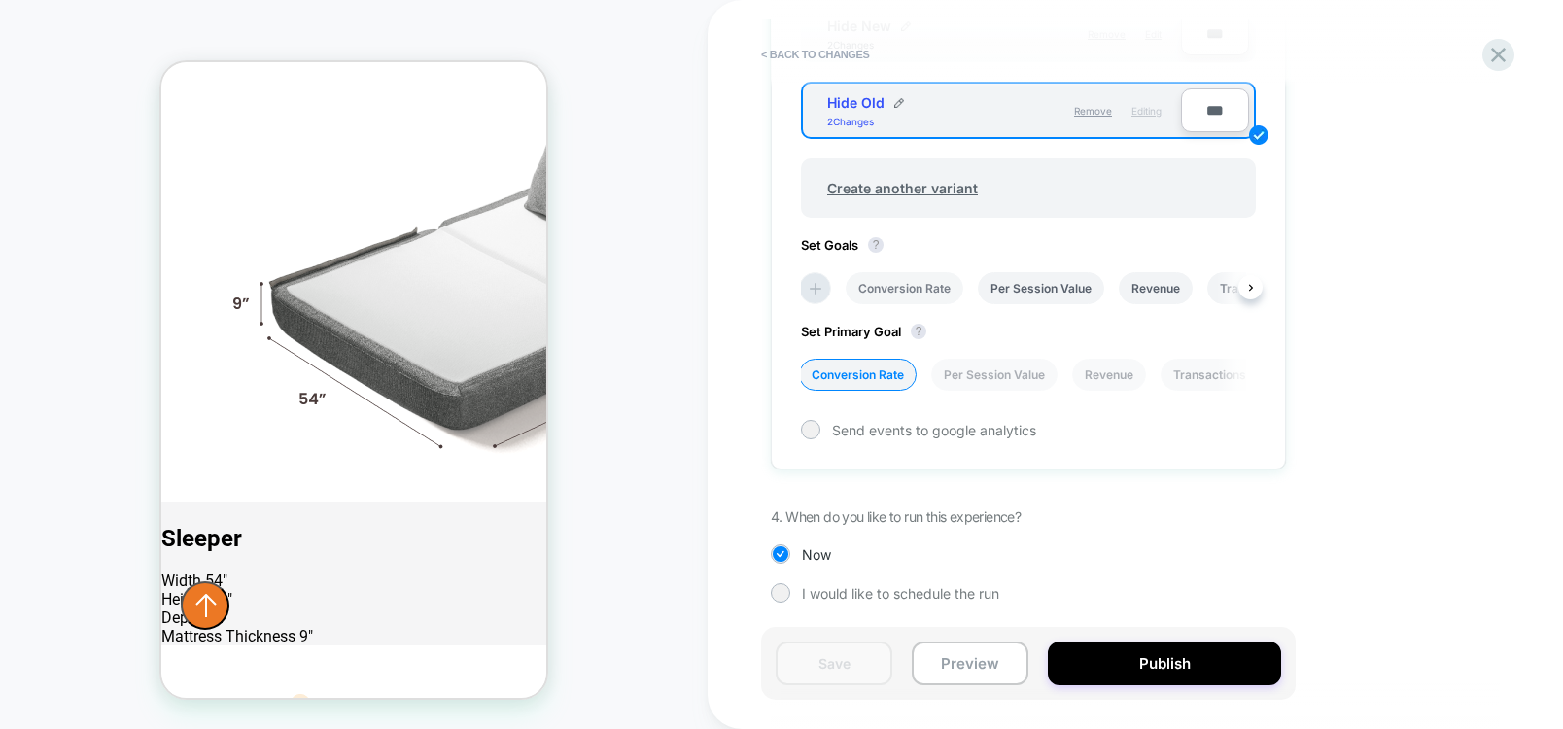
scroll to position [661, 0]
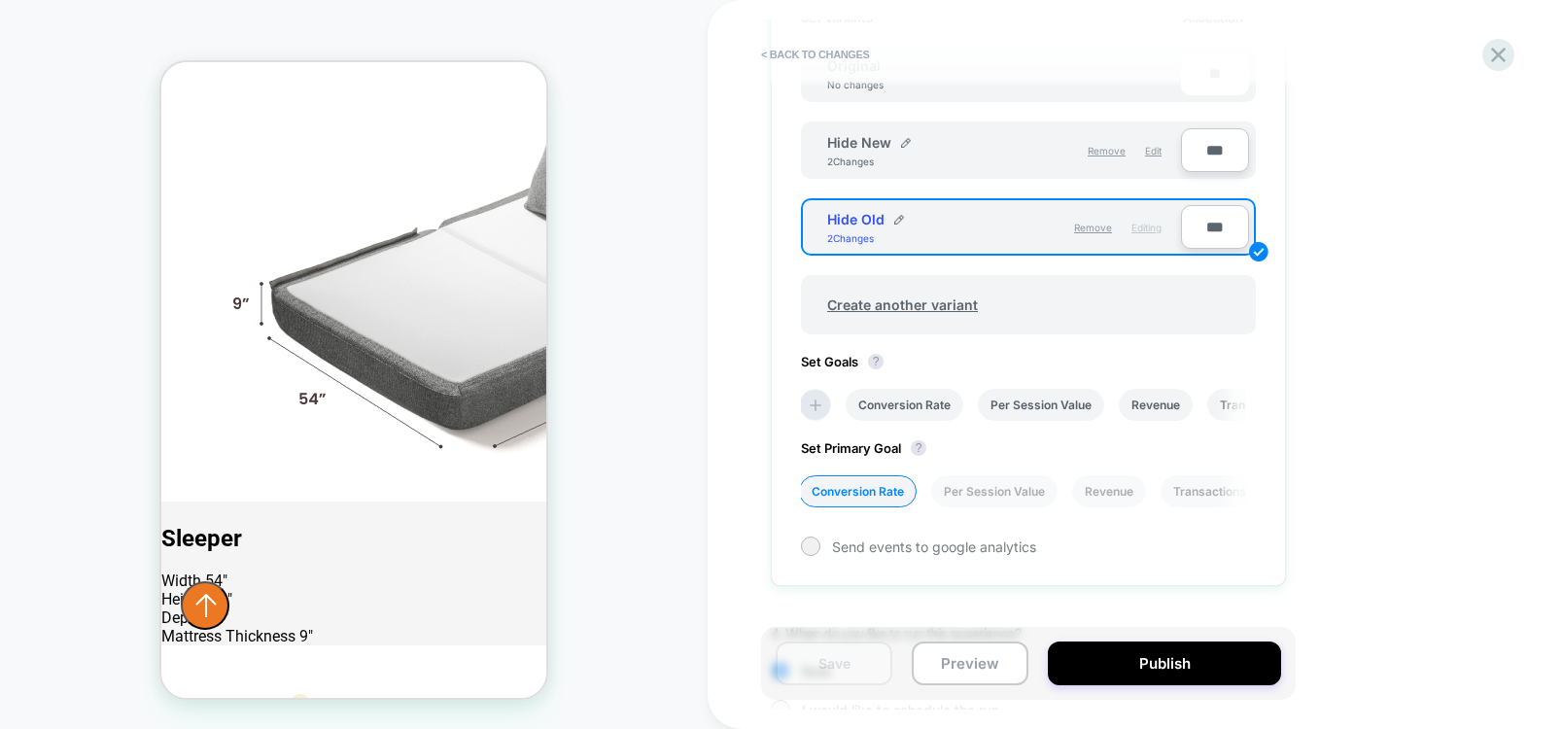
click at [934, 174] on div "Hide New 2 Changes Remove Edit ***" at bounding box center [1028, 149] width 455 height 57
click at [903, 410] on li "Conversion Rate" at bounding box center [904, 405] width 118 height 32
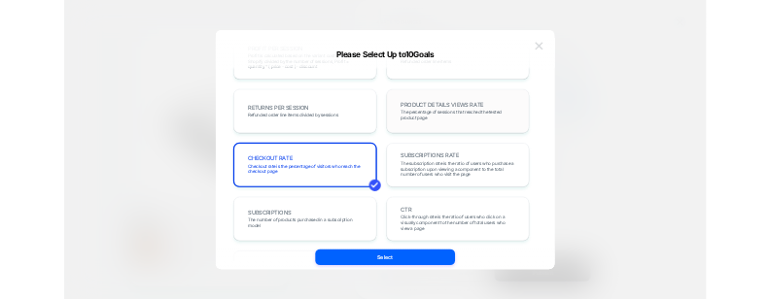
scroll to position [398, 0]
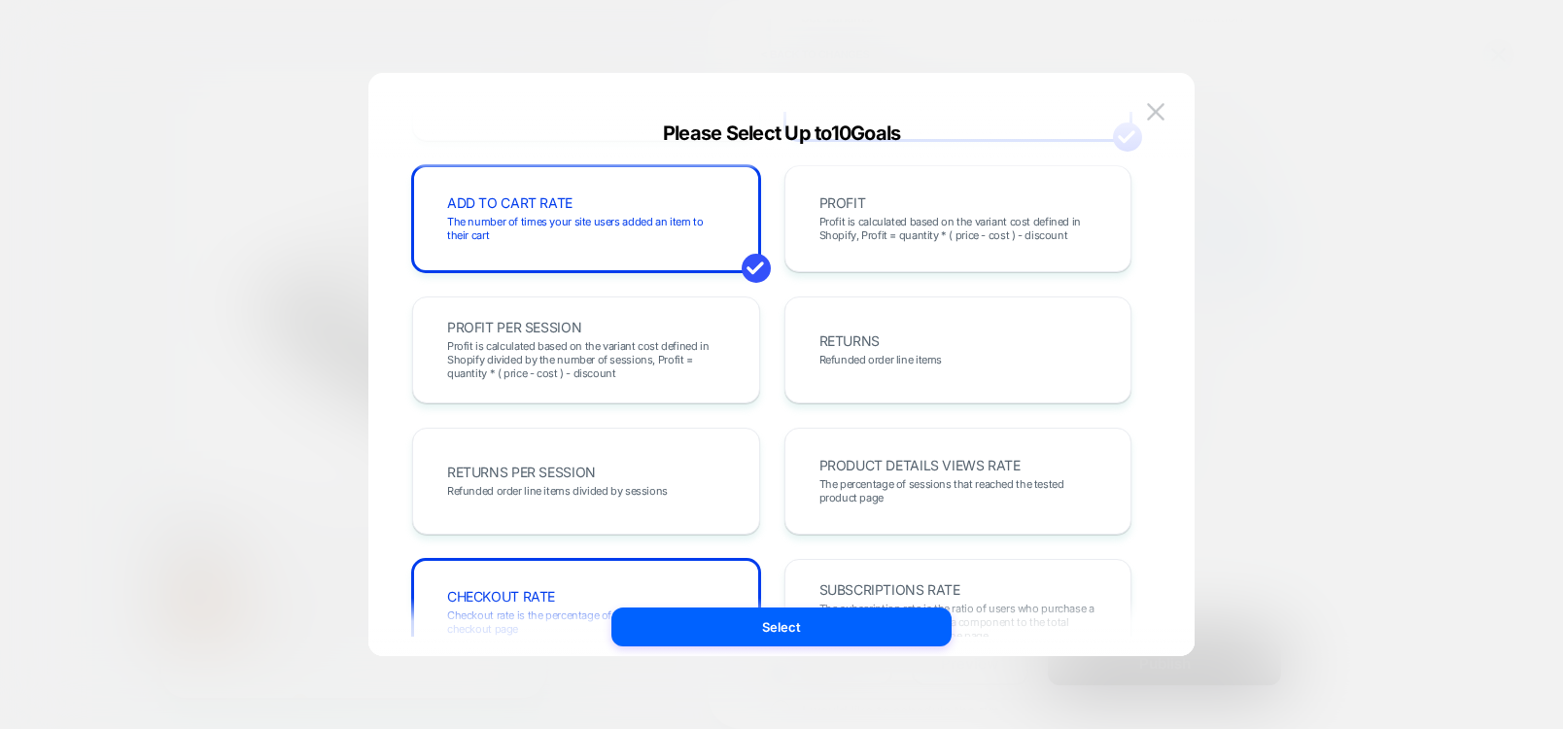
click at [1148, 96] on div "REVENUE The total revenue of all purchases made after viewing an experience TRA…" at bounding box center [781, 383] width 768 height 583
click at [1152, 95] on div "REVENUE The total revenue of all purchases made after viewing an experience TRA…" at bounding box center [781, 383] width 768 height 583
click at [1148, 114] on img at bounding box center [1155, 111] width 17 height 17
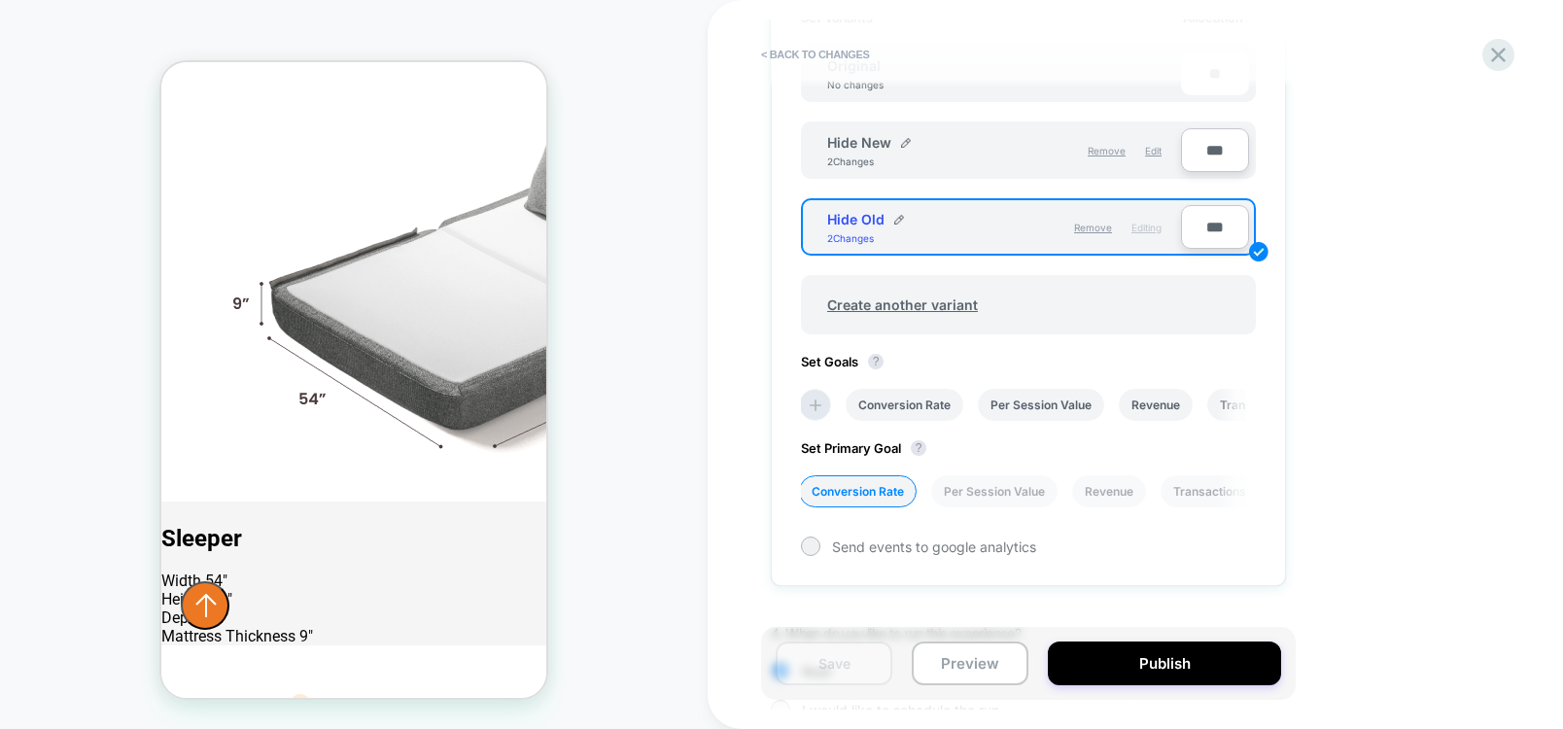
click at [1434, 224] on div "1. What audience and where will the experience run? Audience All Visitors Pages…" at bounding box center [1125, 154] width 709 height 1189
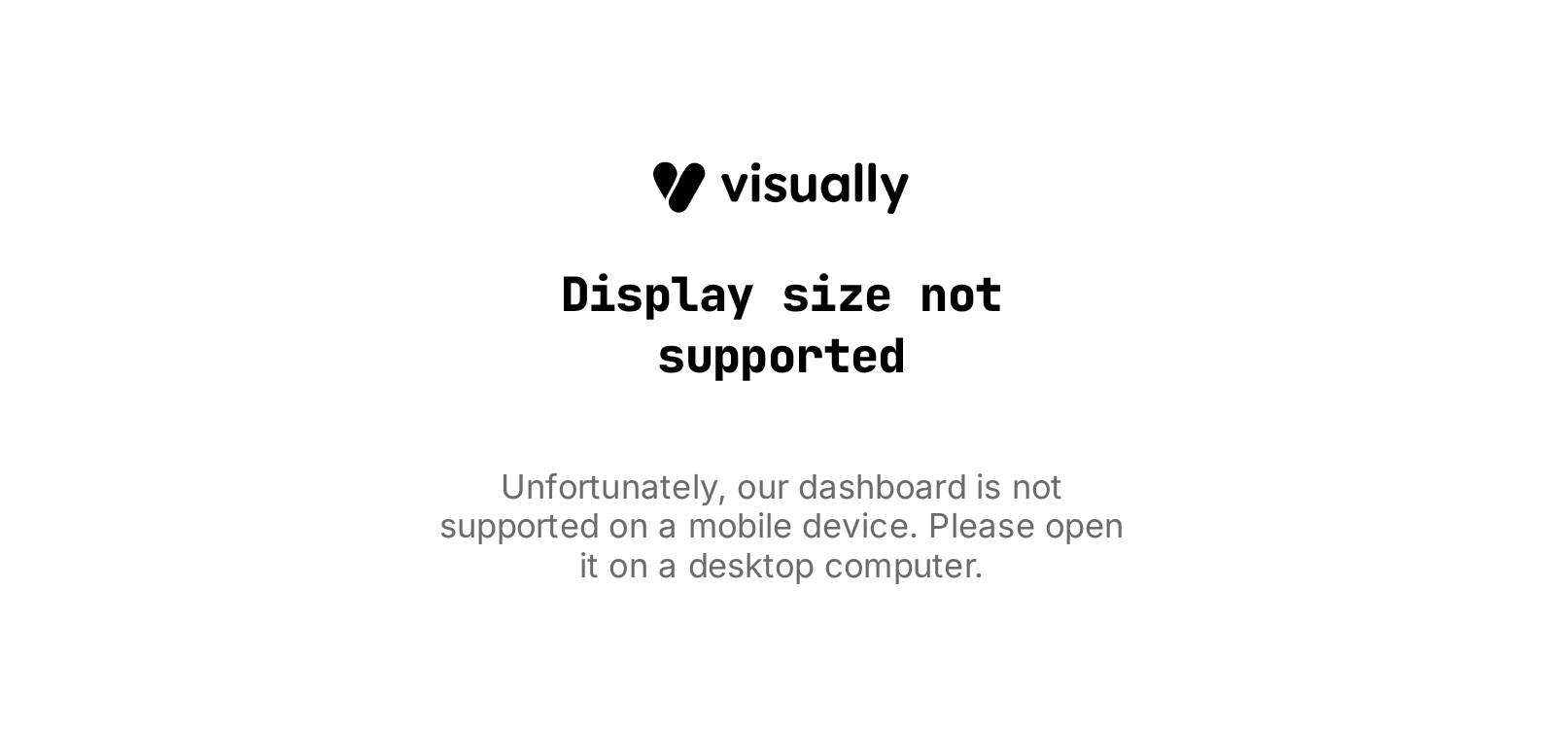
scroll to position [0, 0]
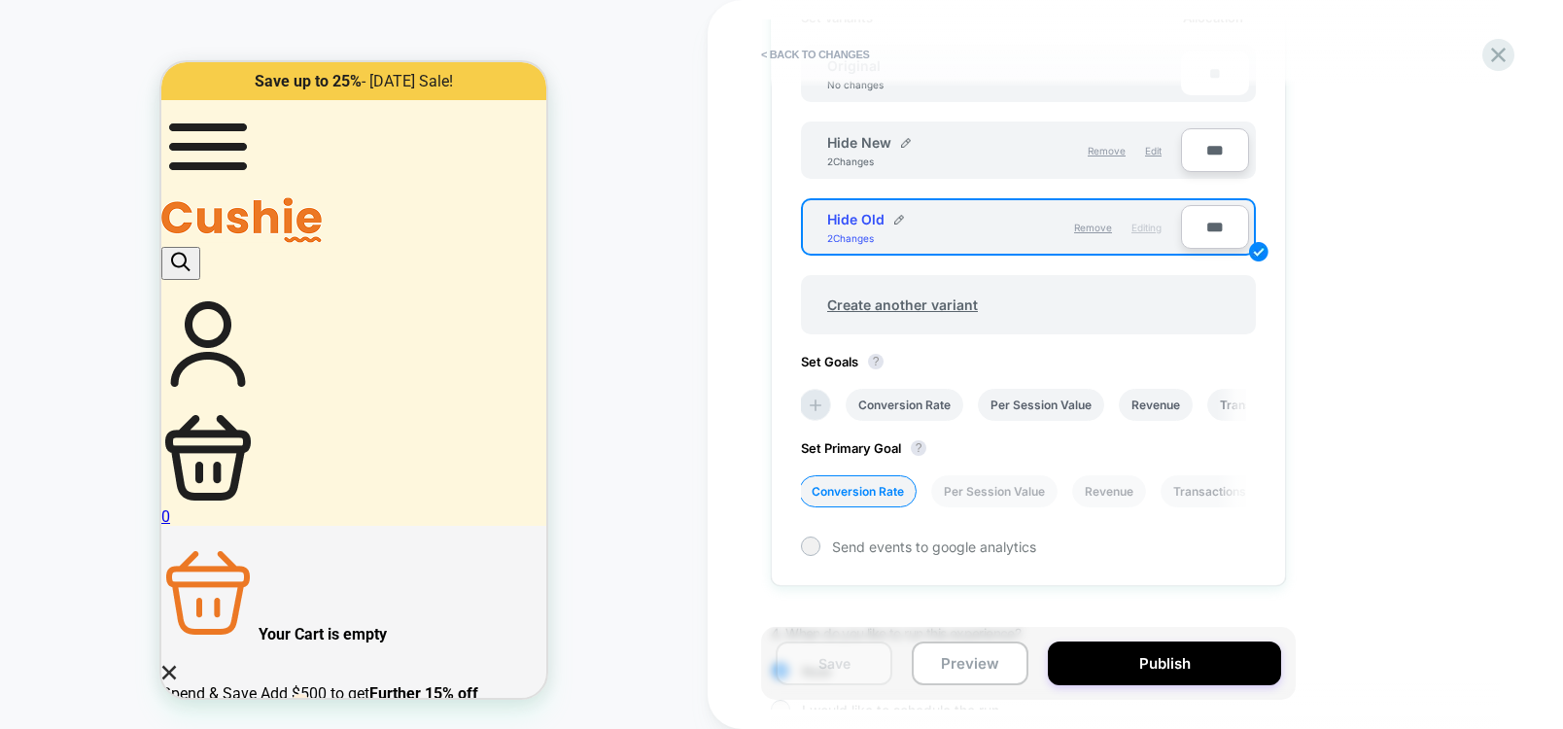
click at [637, 411] on div "PRODUCT: Cushie Modular Sleeper Sofa PRODUCT: Cushie Modular Sleeper Sofa Theme…" at bounding box center [353, 364] width 707 height 690
click at [818, 63] on button "< Back to changes" at bounding box center [815, 54] width 128 height 31
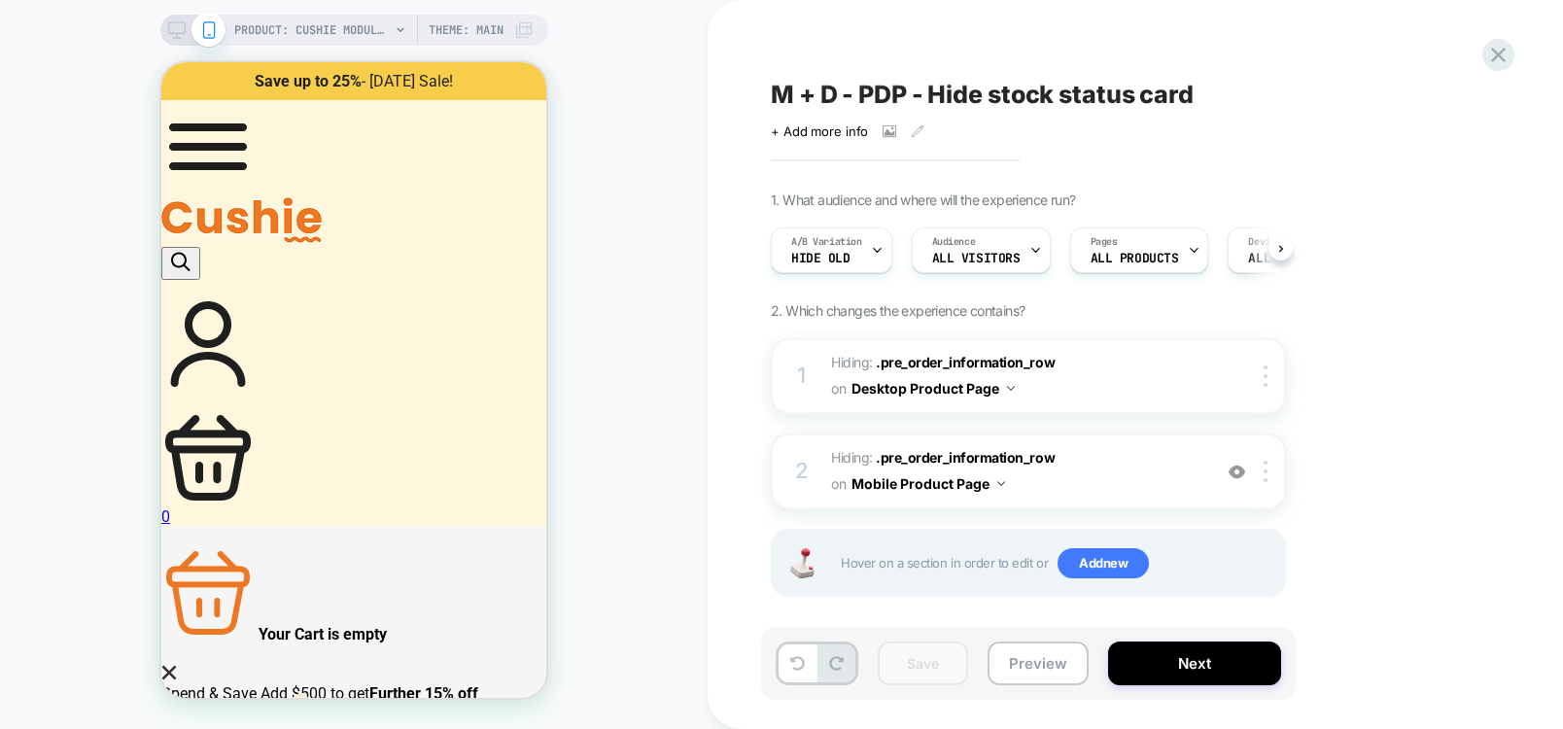
scroll to position [0, 1]
click at [1491, 54] on icon at bounding box center [1498, 55] width 26 height 26
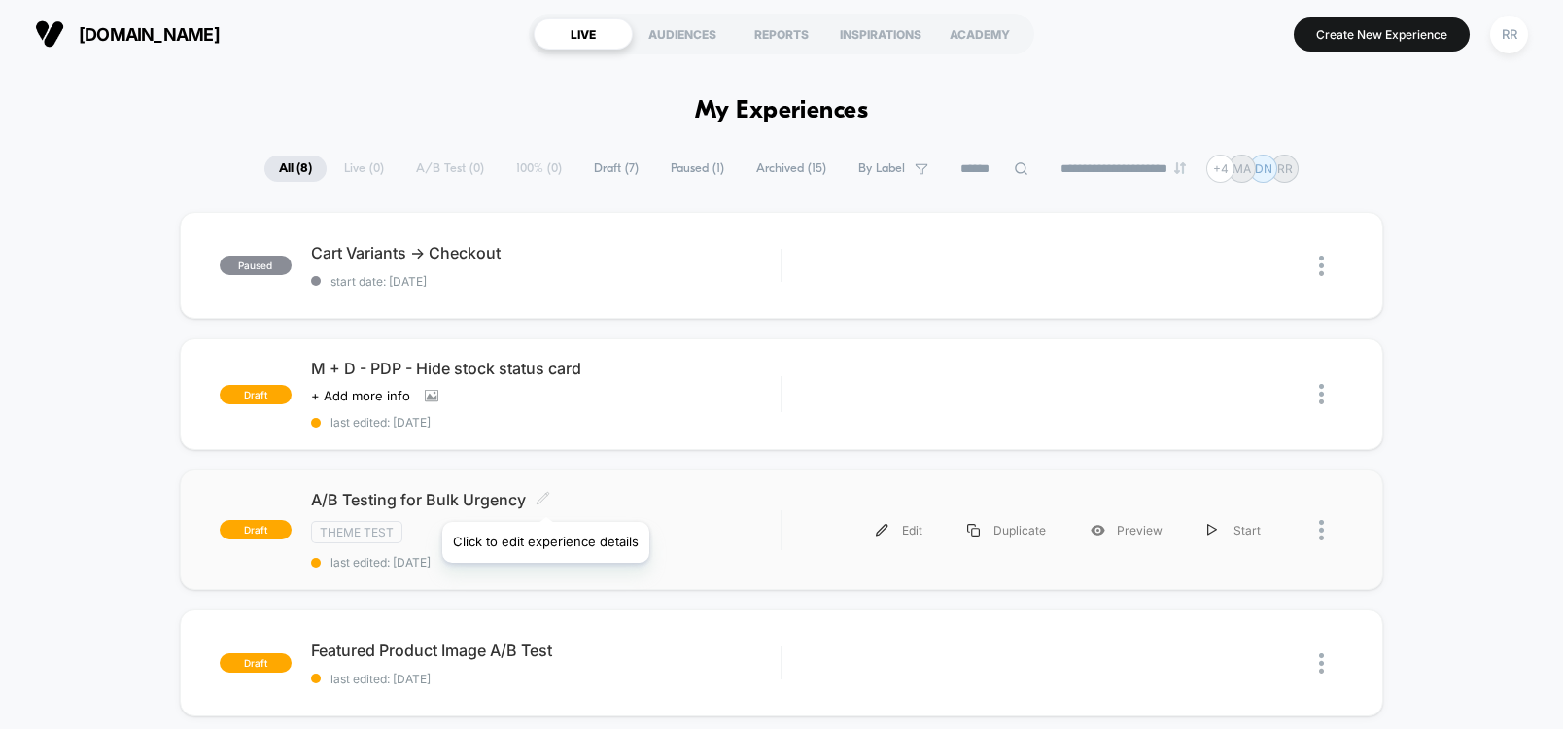
click at [544, 497] on icon at bounding box center [542, 498] width 15 height 15
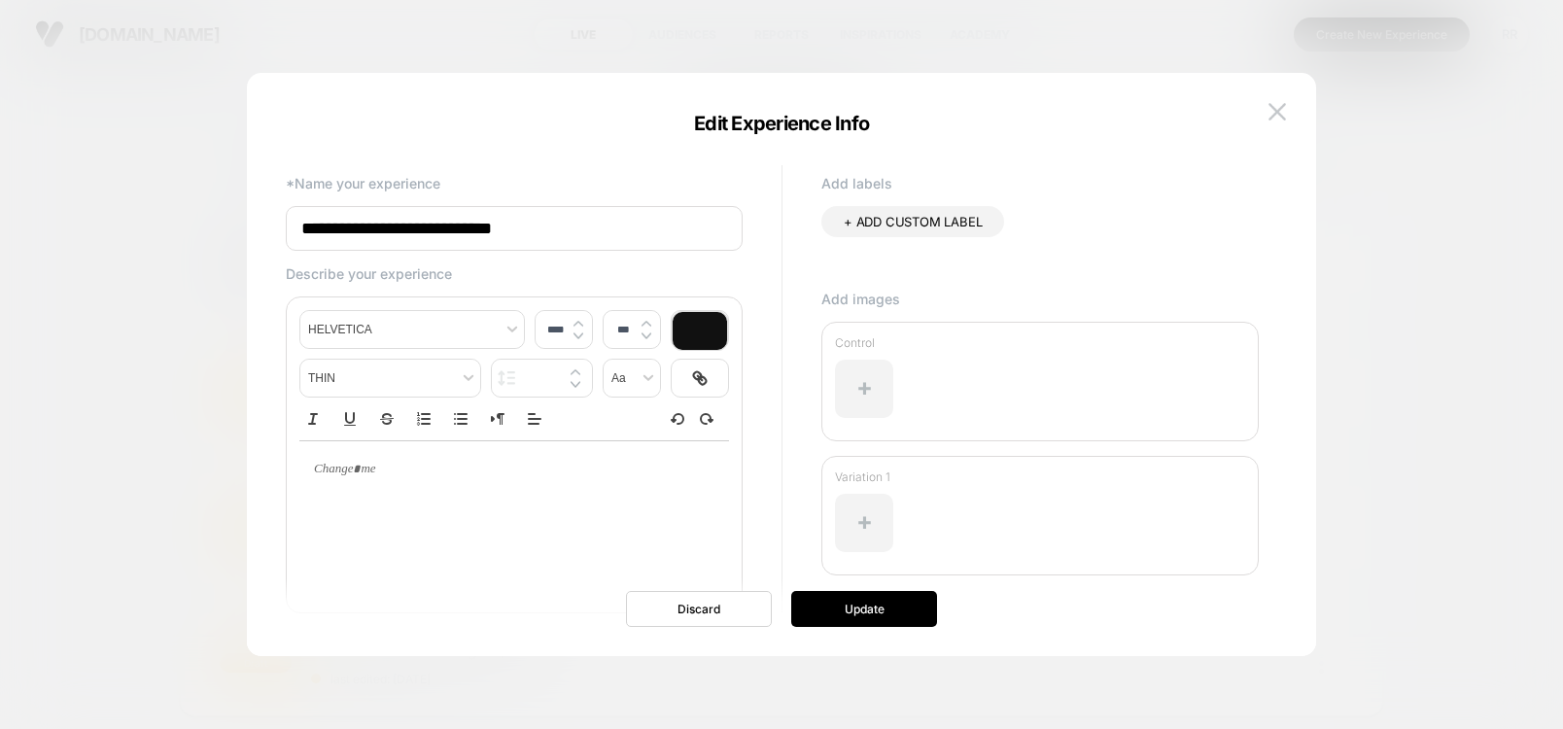
drag, startPoint x: 637, startPoint y: 235, endPoint x: 406, endPoint y: 237, distance: 230.3
click at [406, 237] on input "**********" at bounding box center [514, 228] width 457 height 45
click at [564, 226] on input "**********" at bounding box center [514, 228] width 457 height 45
drag, startPoint x: 426, startPoint y: 229, endPoint x: 180, endPoint y: 232, distance: 245.9
click at [180, 232] on body "**********" at bounding box center [781, 364] width 1563 height 729
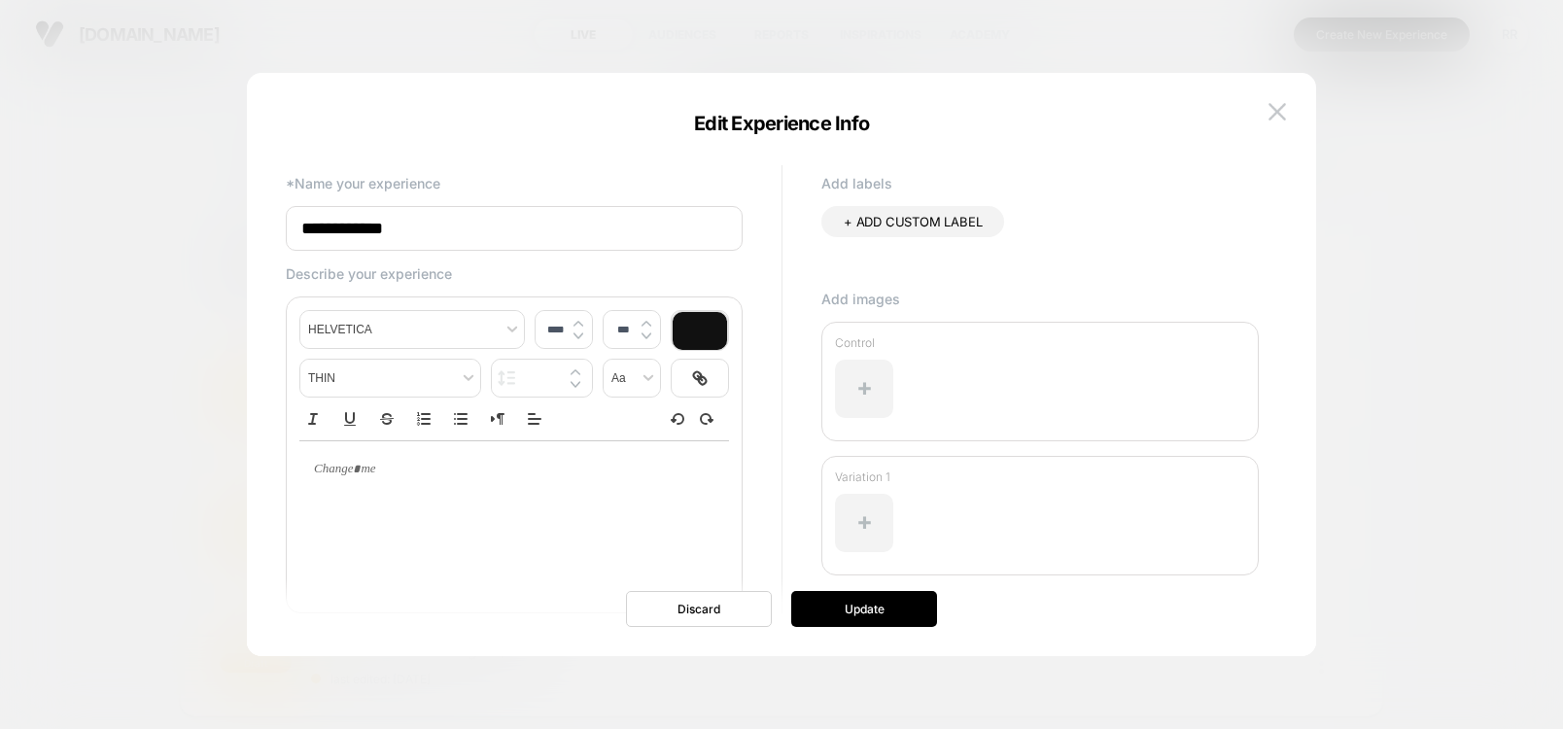
click at [458, 243] on input "**********" at bounding box center [514, 228] width 457 height 45
type input "**********"
click at [856, 618] on button "Update" at bounding box center [864, 609] width 146 height 36
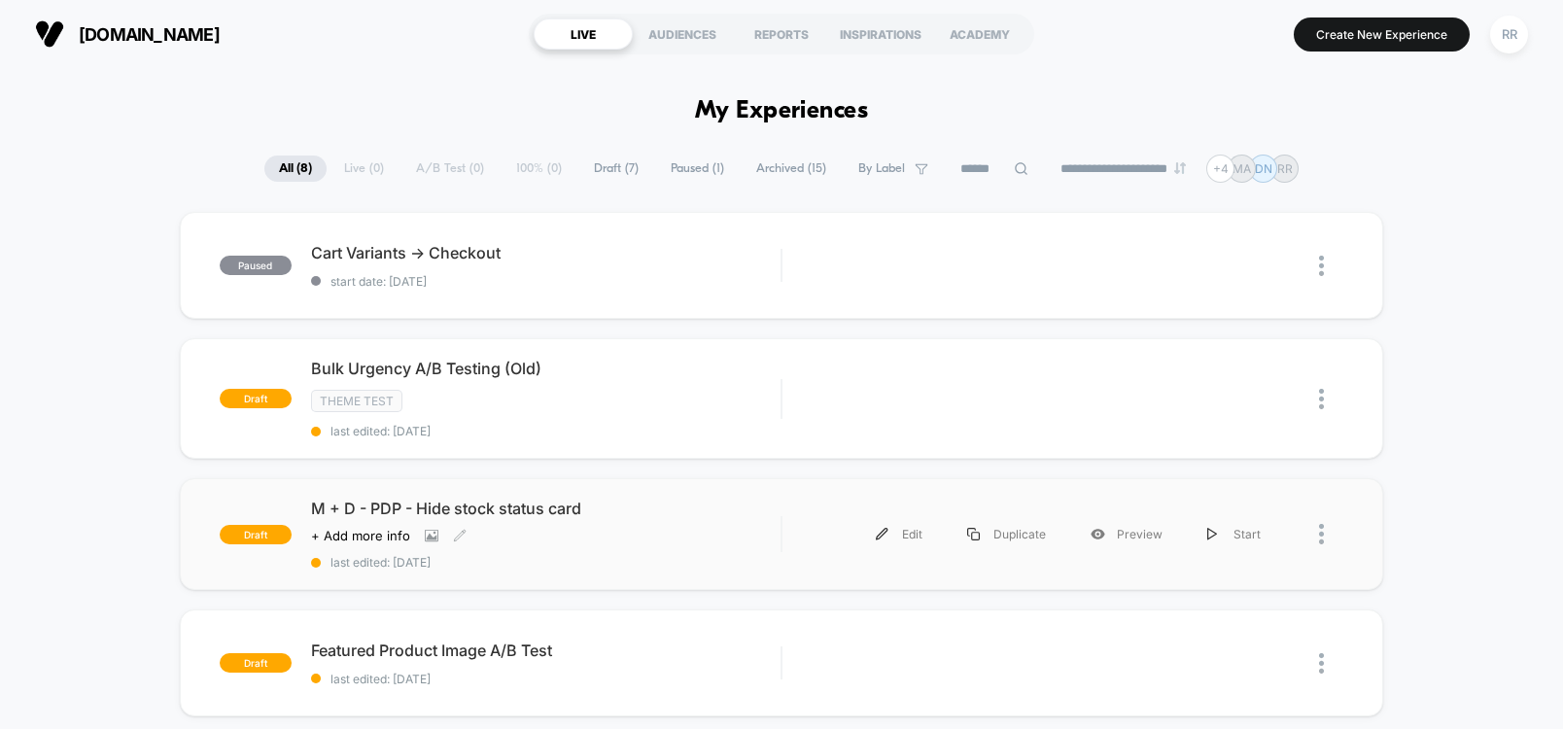
click at [569, 514] on span "M + D - PDP - Hide stock status card" at bounding box center [545, 508] width 469 height 19
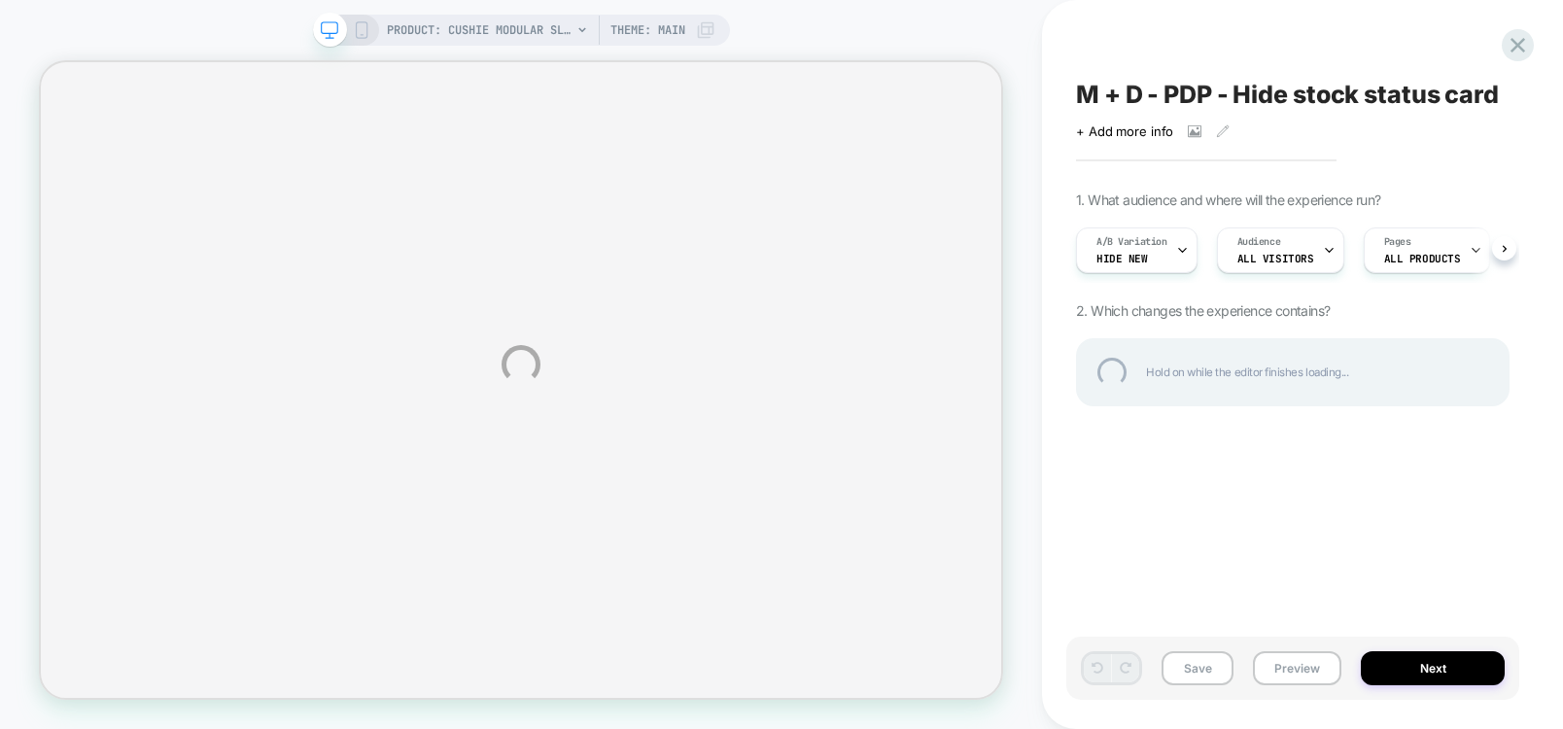
click at [1280, 102] on div "M + D - PDP - Hide stock status card" at bounding box center [1292, 94] width 433 height 29
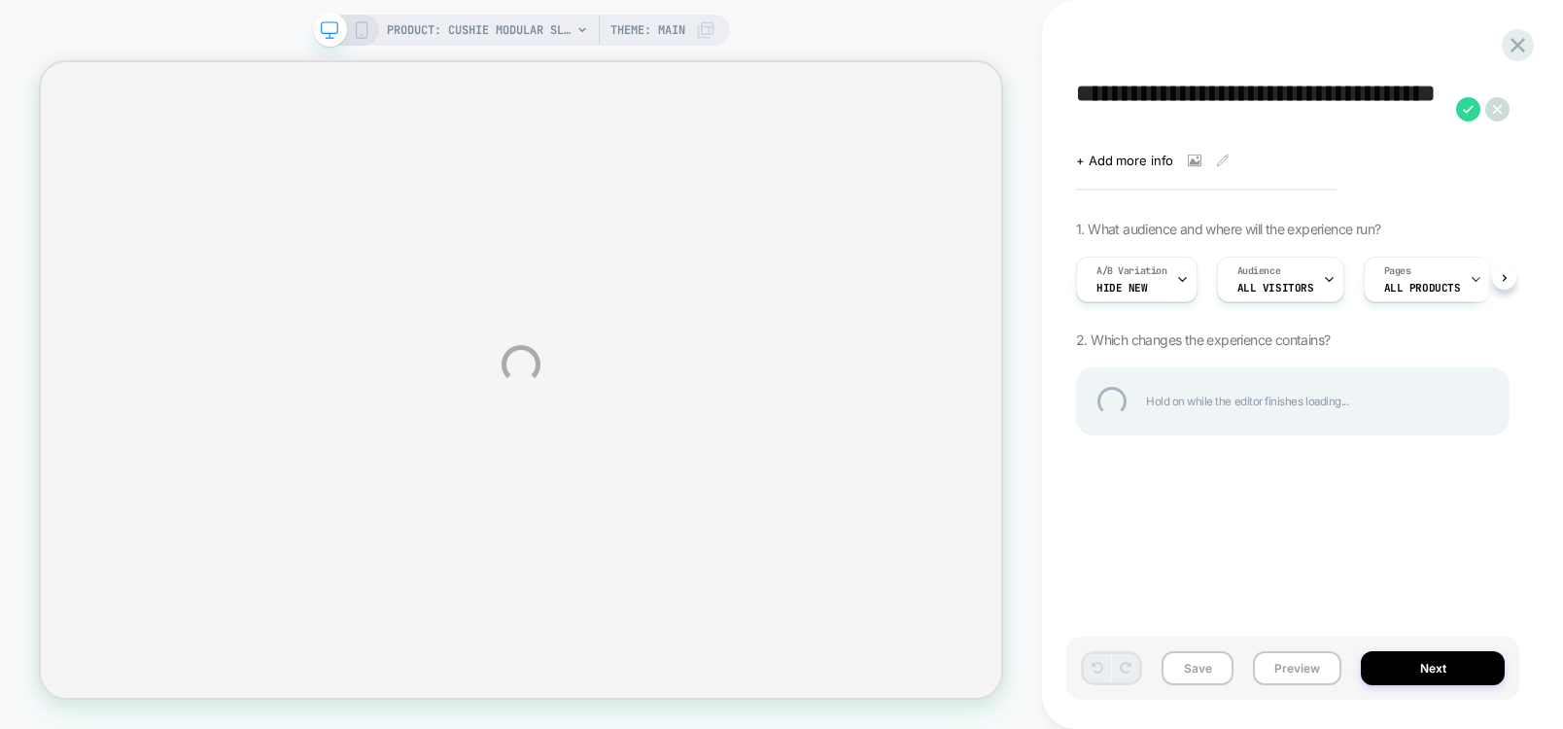
type textarea "**********"
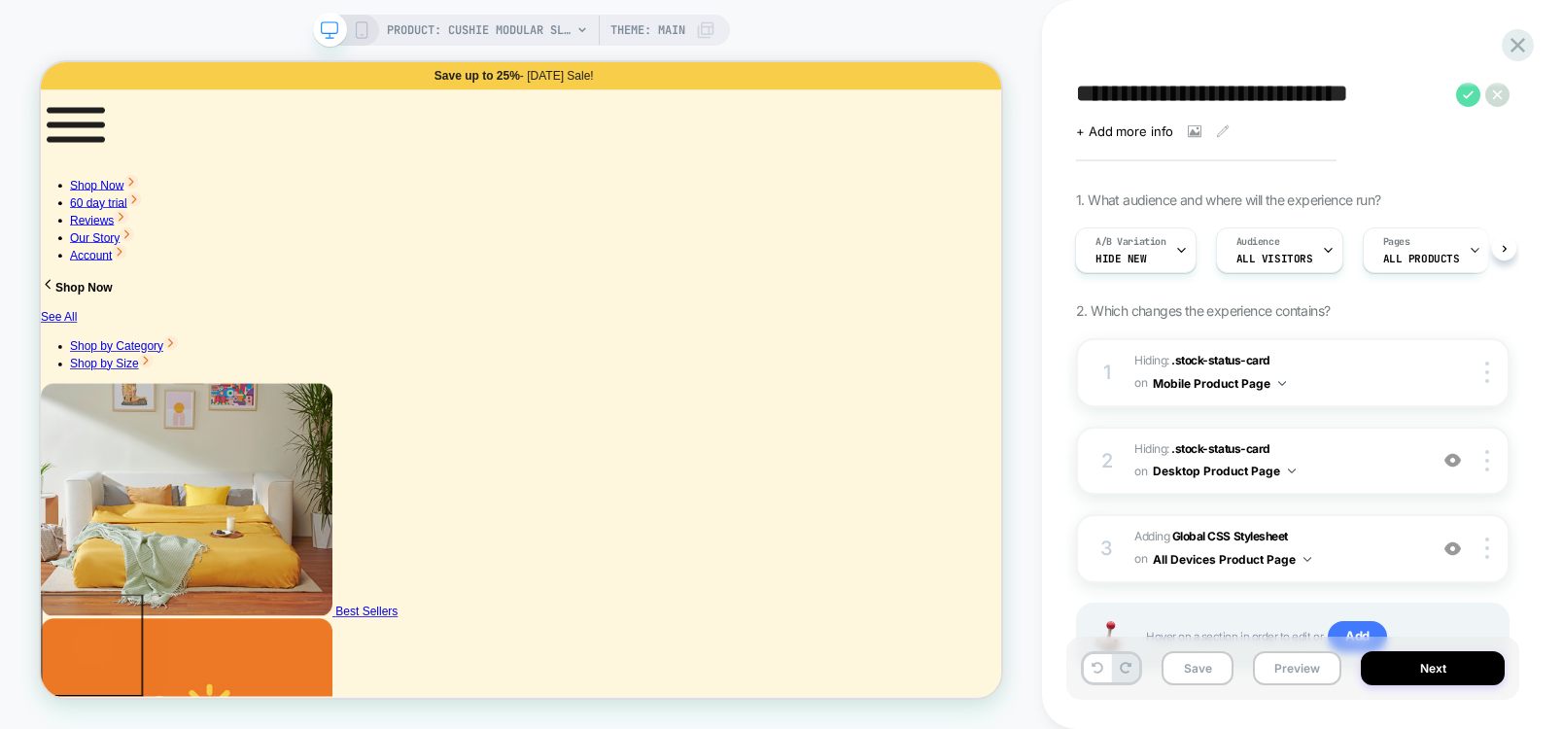
click at [1470, 96] on icon at bounding box center [1468, 95] width 24 height 24
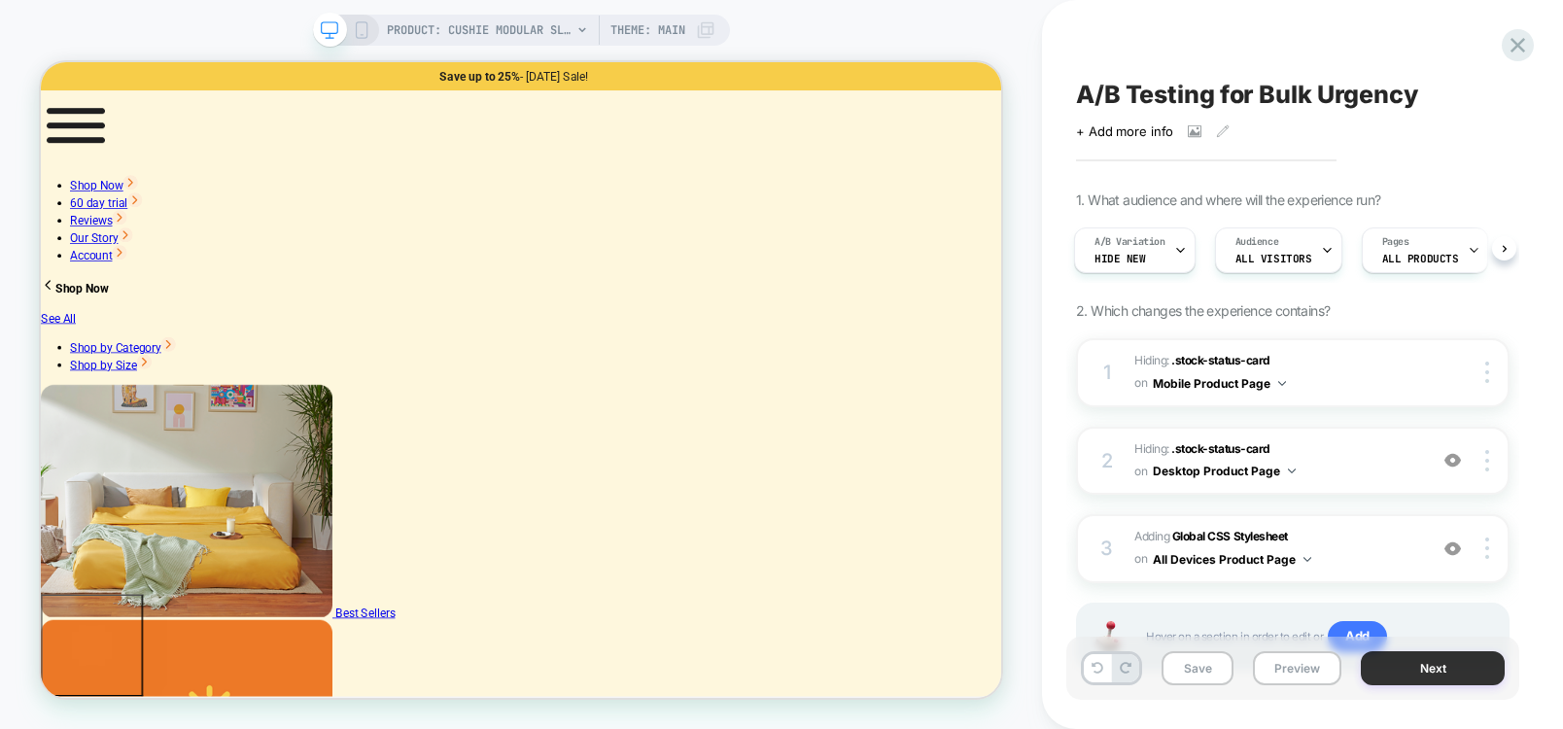
click at [1408, 656] on button "Next" at bounding box center [1433, 668] width 144 height 34
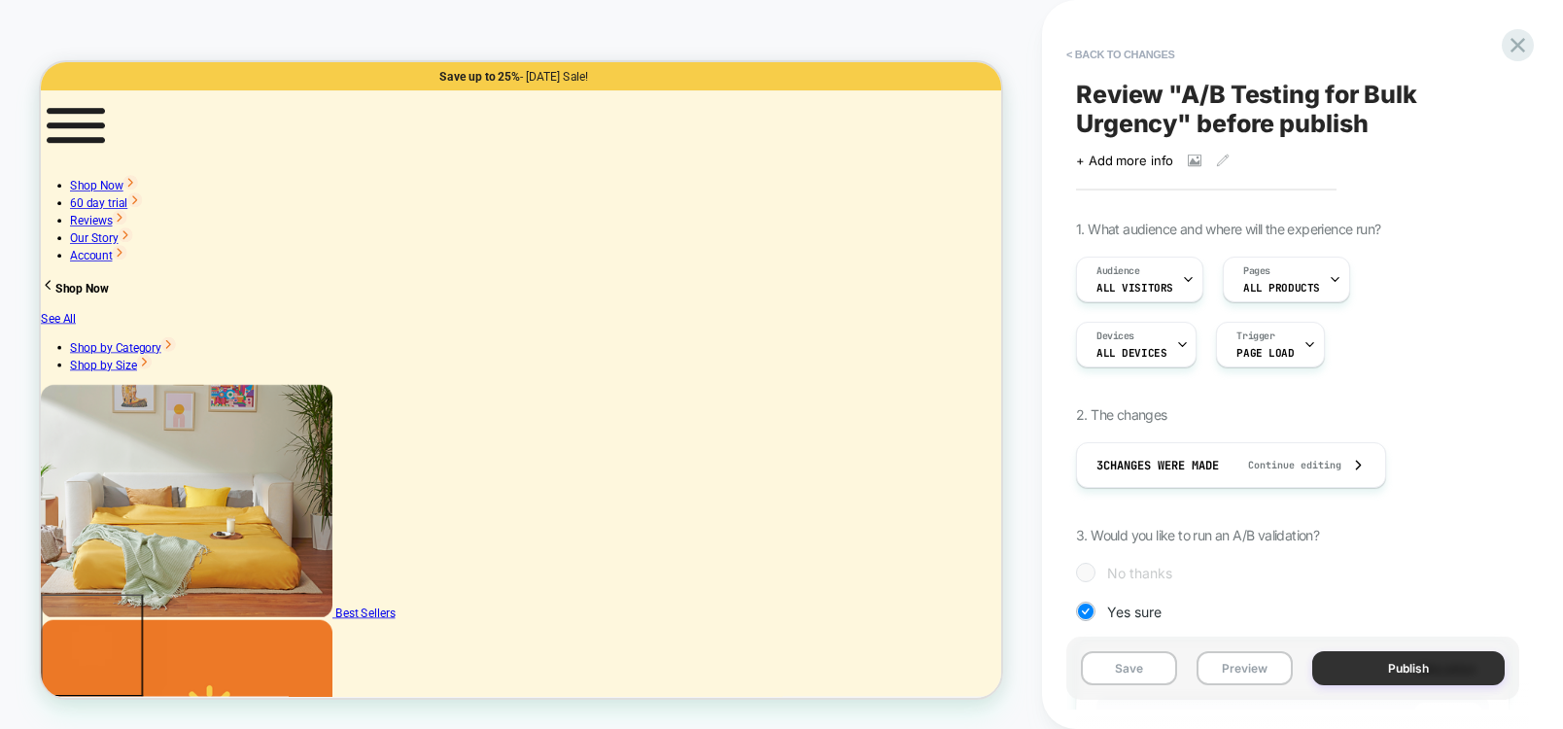
scroll to position [0, 2]
click at [1121, 678] on button "Save" at bounding box center [1129, 668] width 96 height 34
click at [1516, 39] on icon at bounding box center [1517, 45] width 26 height 26
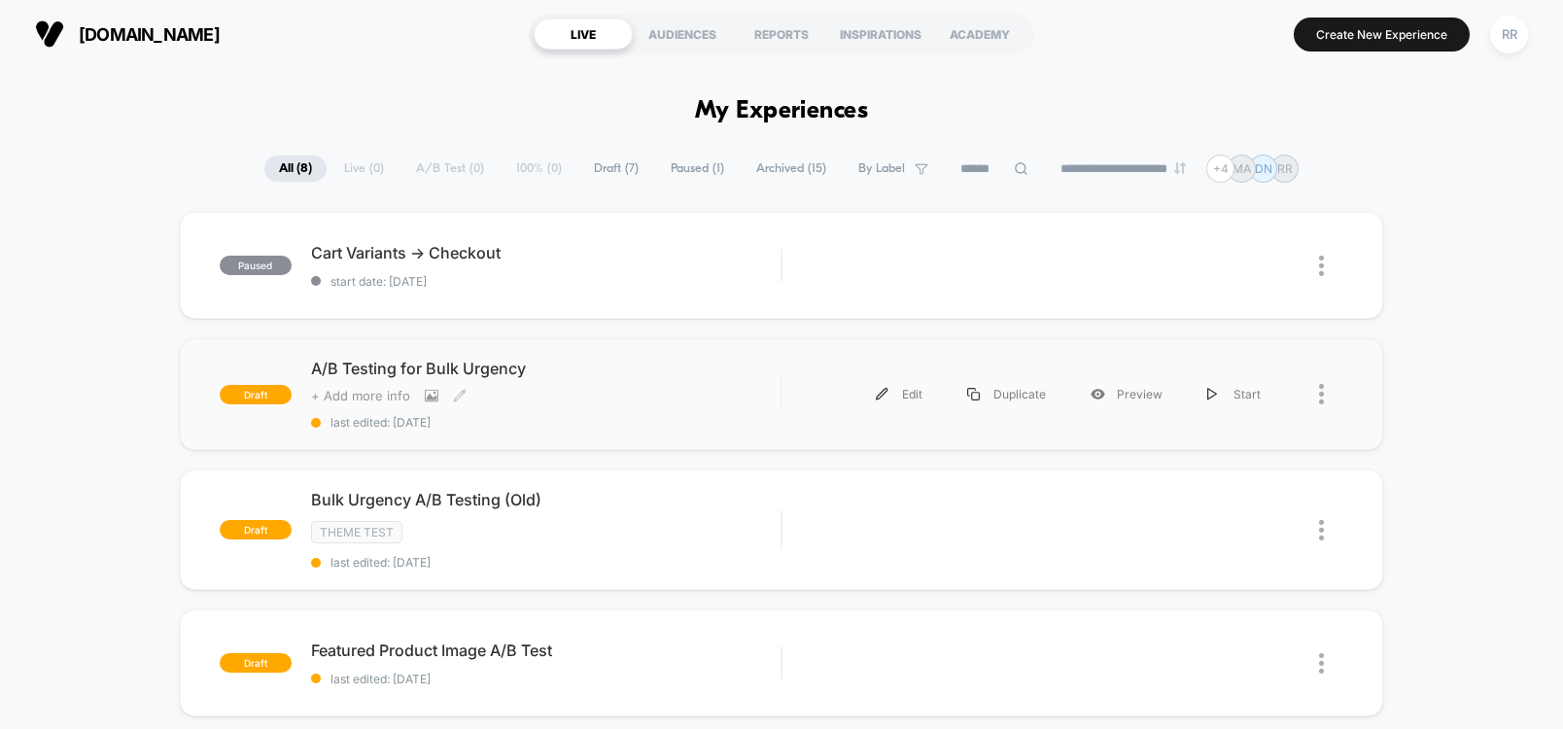
click at [362, 394] on span "+ Add more info" at bounding box center [360, 396] width 99 height 16
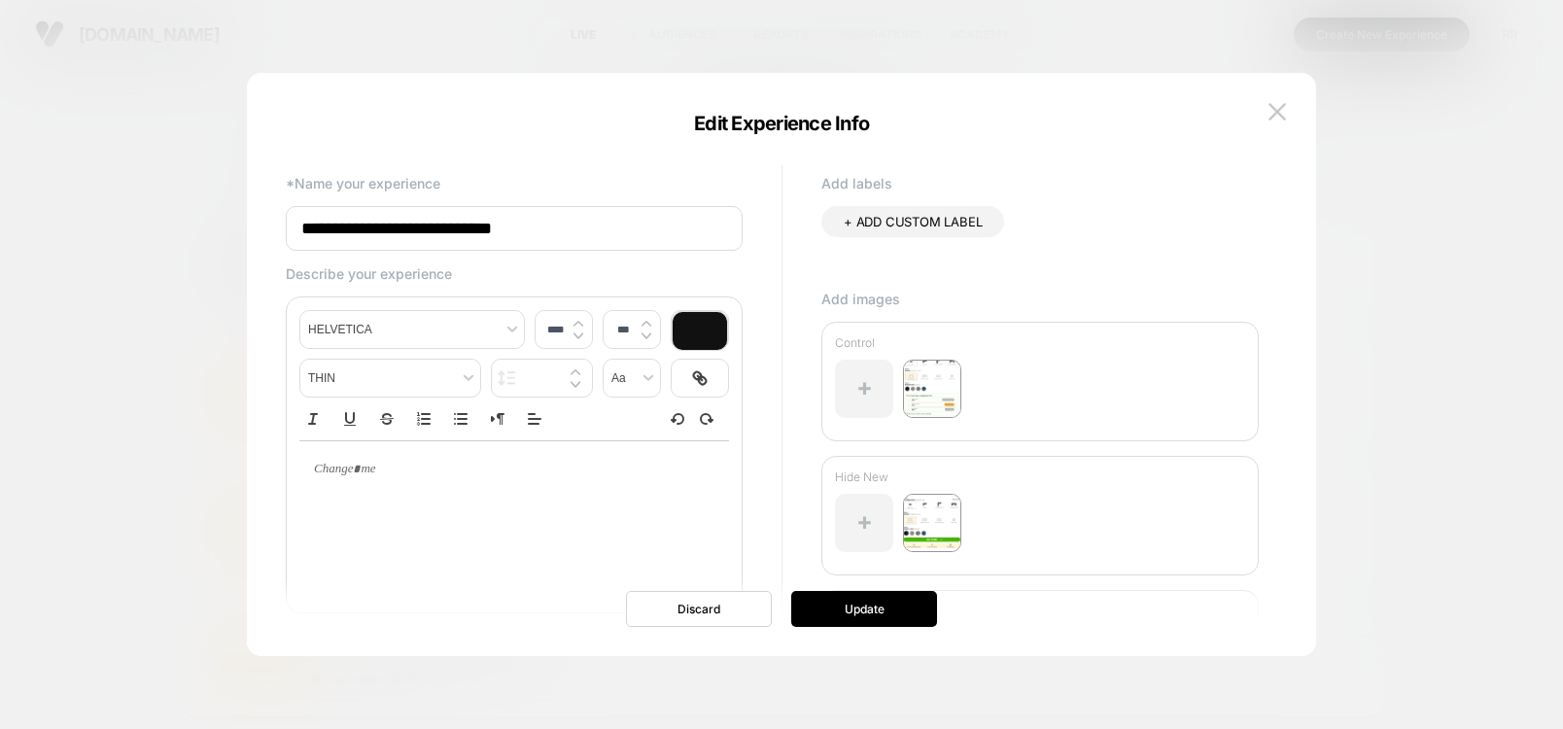
click at [912, 224] on span "+ ADD CUSTOM LABEL" at bounding box center [913, 222] width 138 height 16
type input "********"
click at [877, 620] on button "Update" at bounding box center [864, 609] width 146 height 36
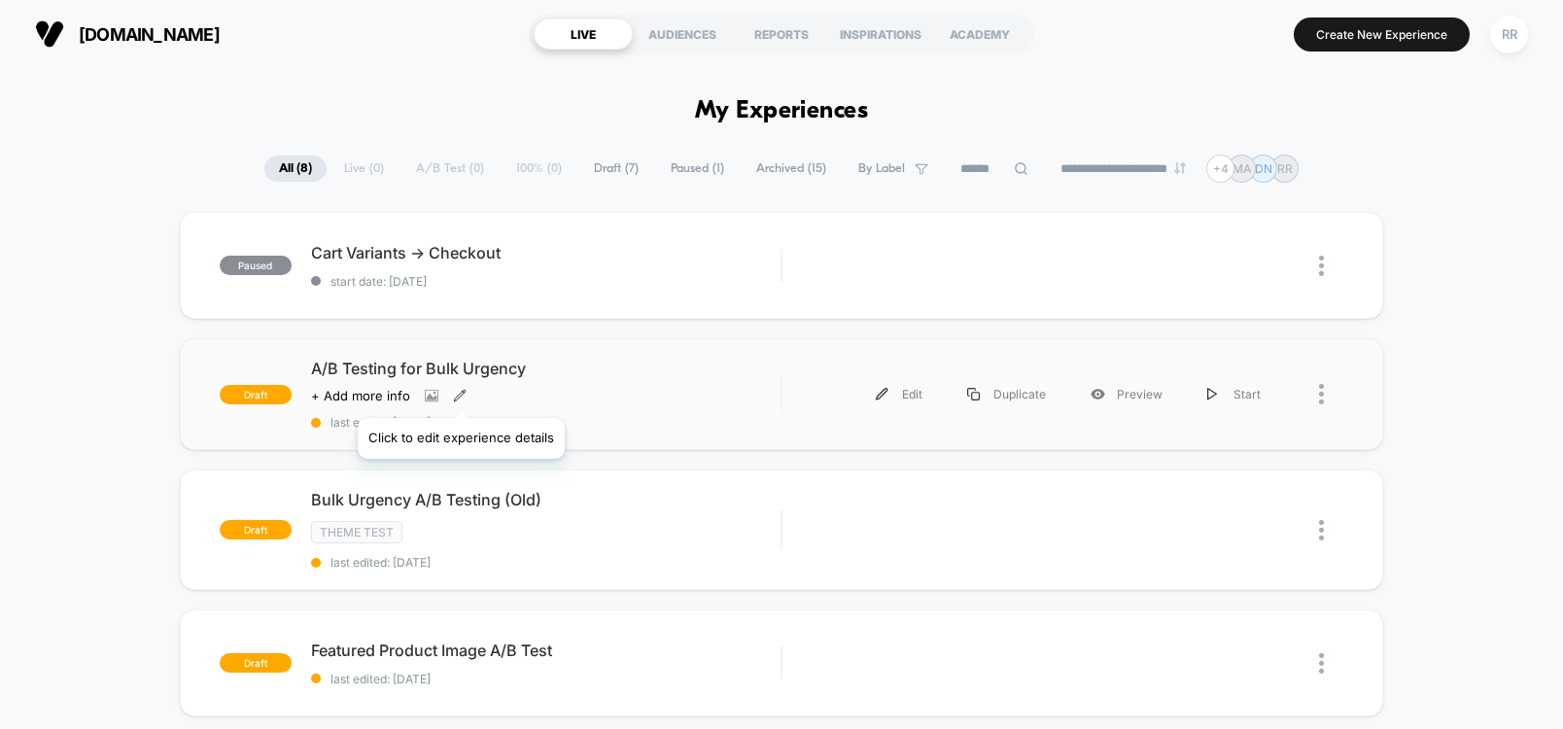
click at [460, 394] on icon at bounding box center [459, 395] width 11 height 11
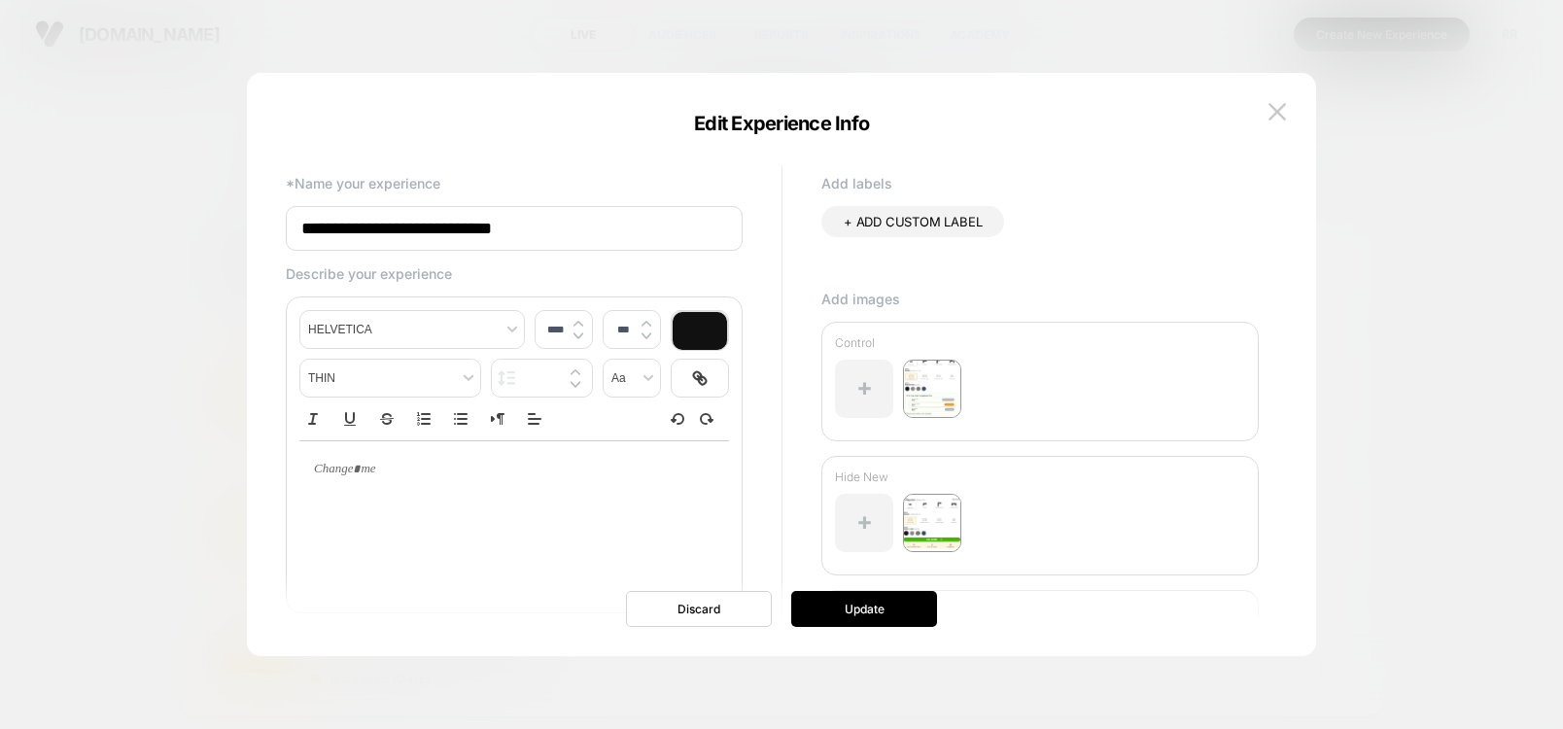
click at [899, 232] on div "+ ADD CUSTOM LABEL" at bounding box center [912, 221] width 183 height 31
type input "********"
click at [981, 222] on icon at bounding box center [979, 223] width 8 height 6
click at [888, 616] on button "Update" at bounding box center [864, 609] width 146 height 36
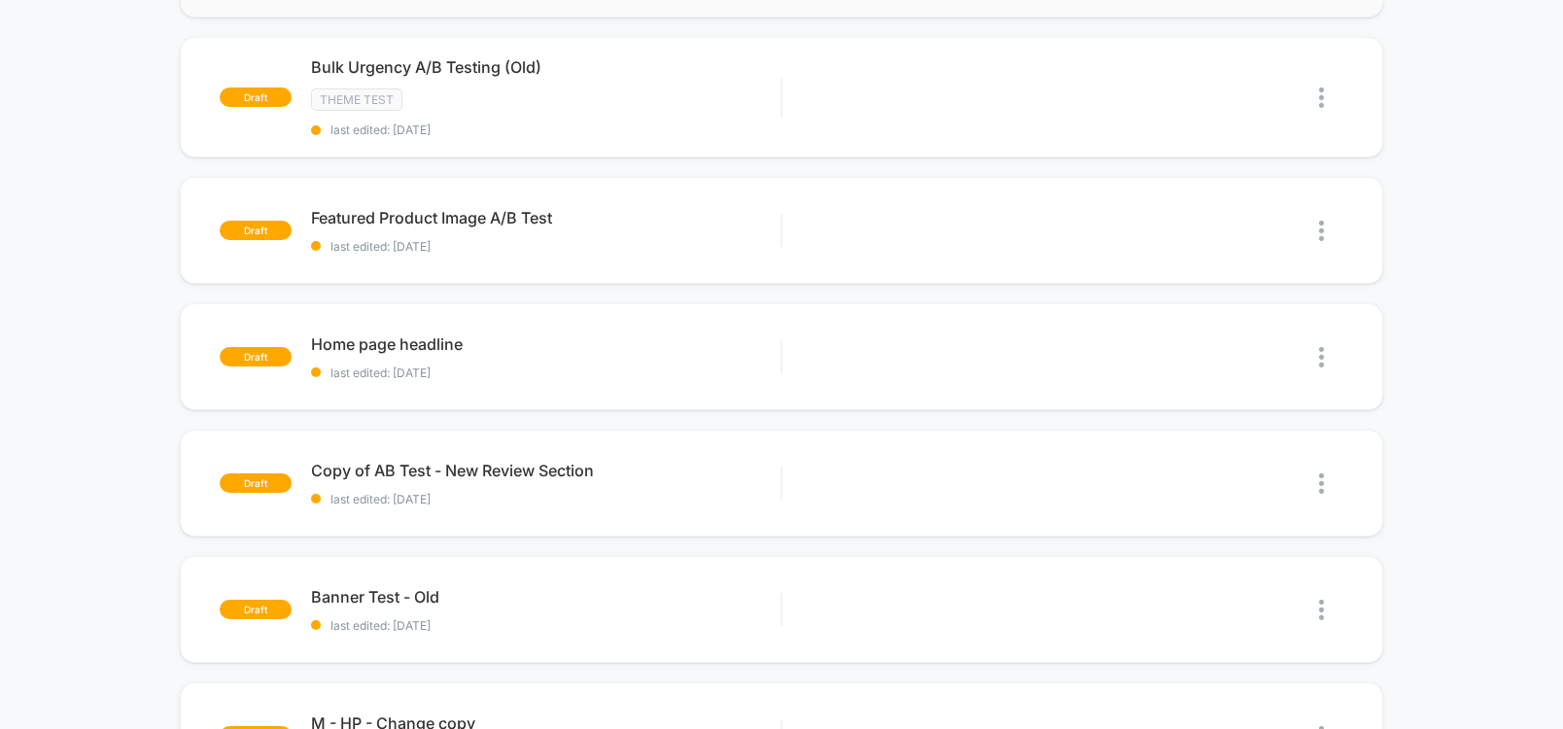
scroll to position [117, 0]
